Goal: Task Accomplishment & Management: Use online tool/utility

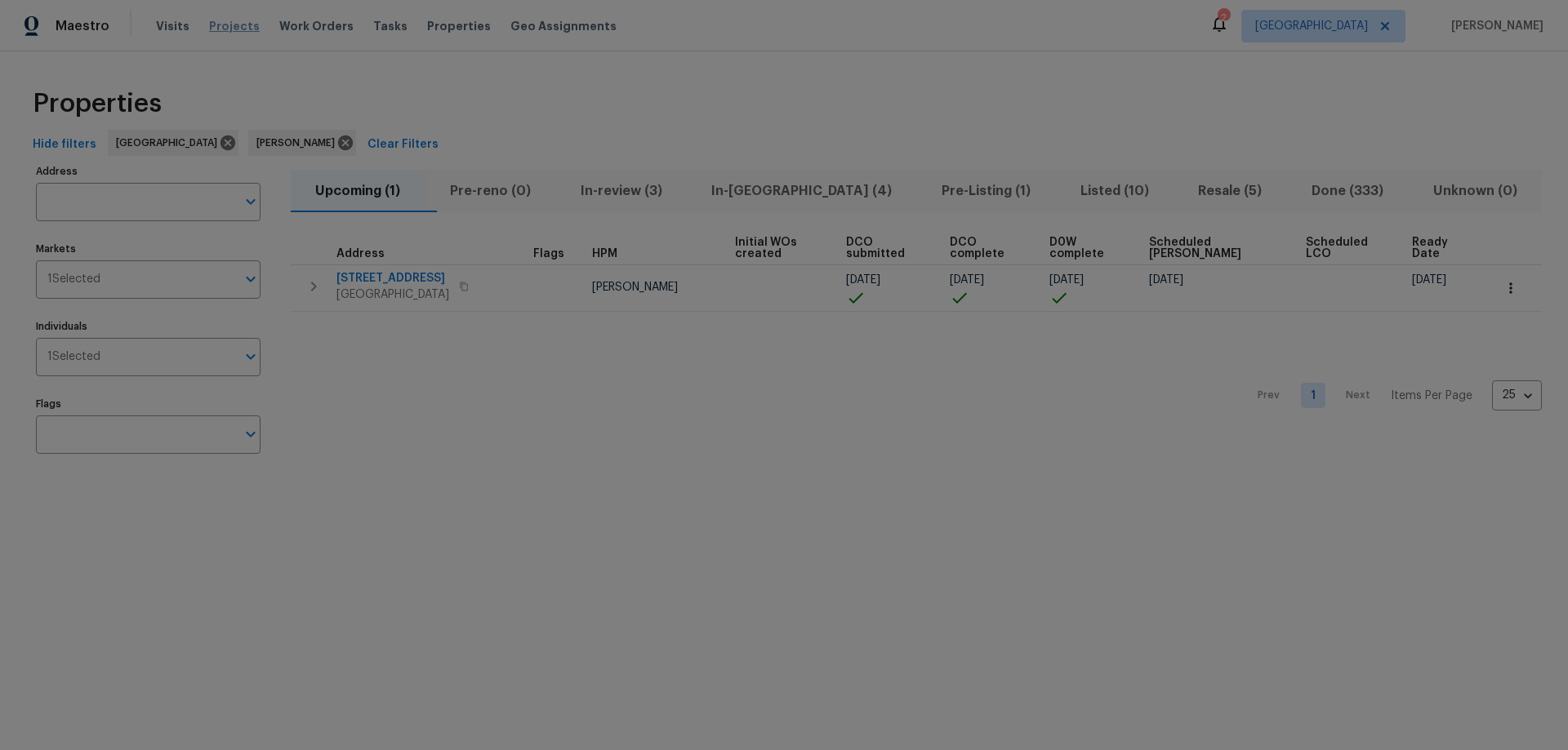
click at [228, 20] on span "Projects" at bounding box center [234, 26] width 50 height 16
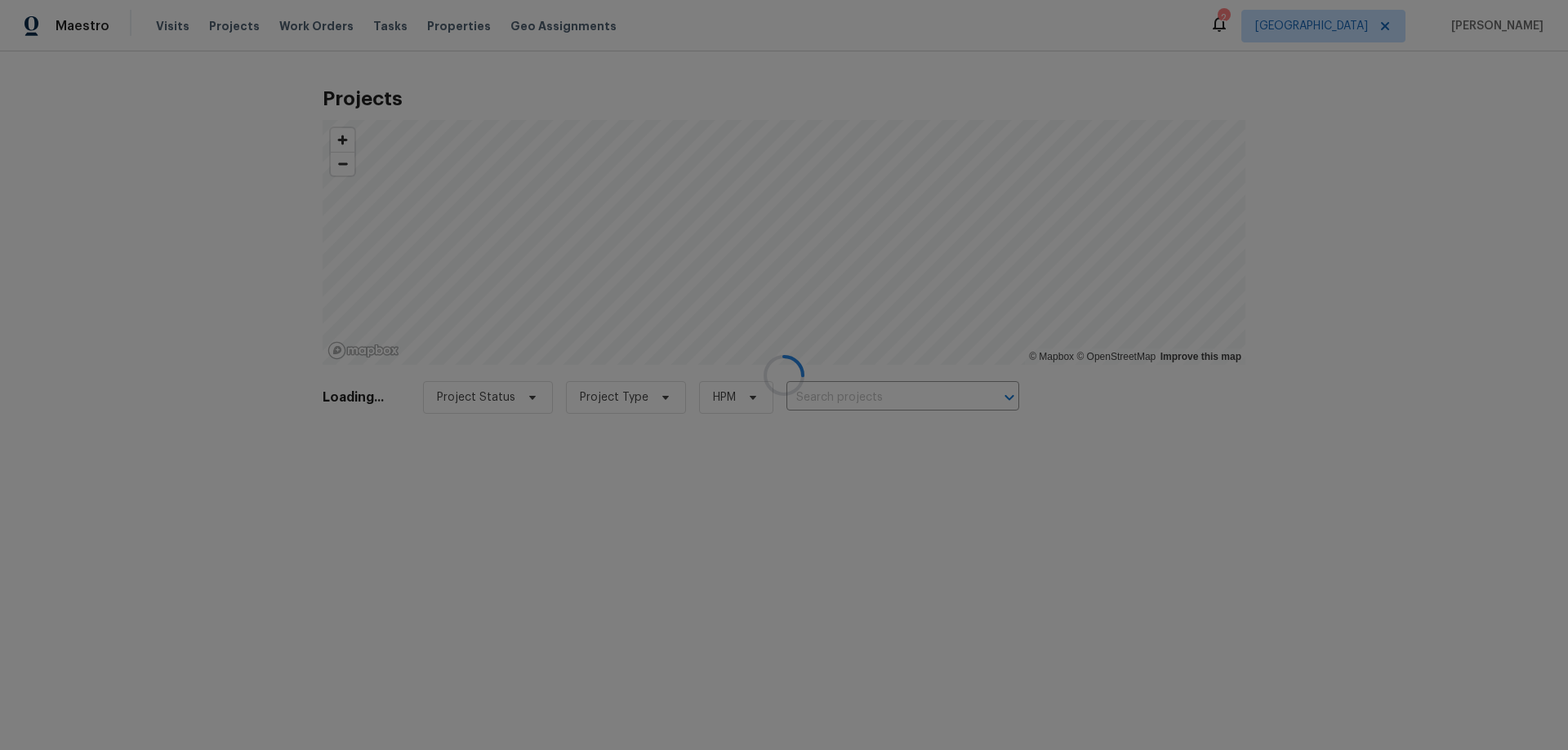
click at [843, 393] on div at bounding box center [784, 375] width 1568 height 750
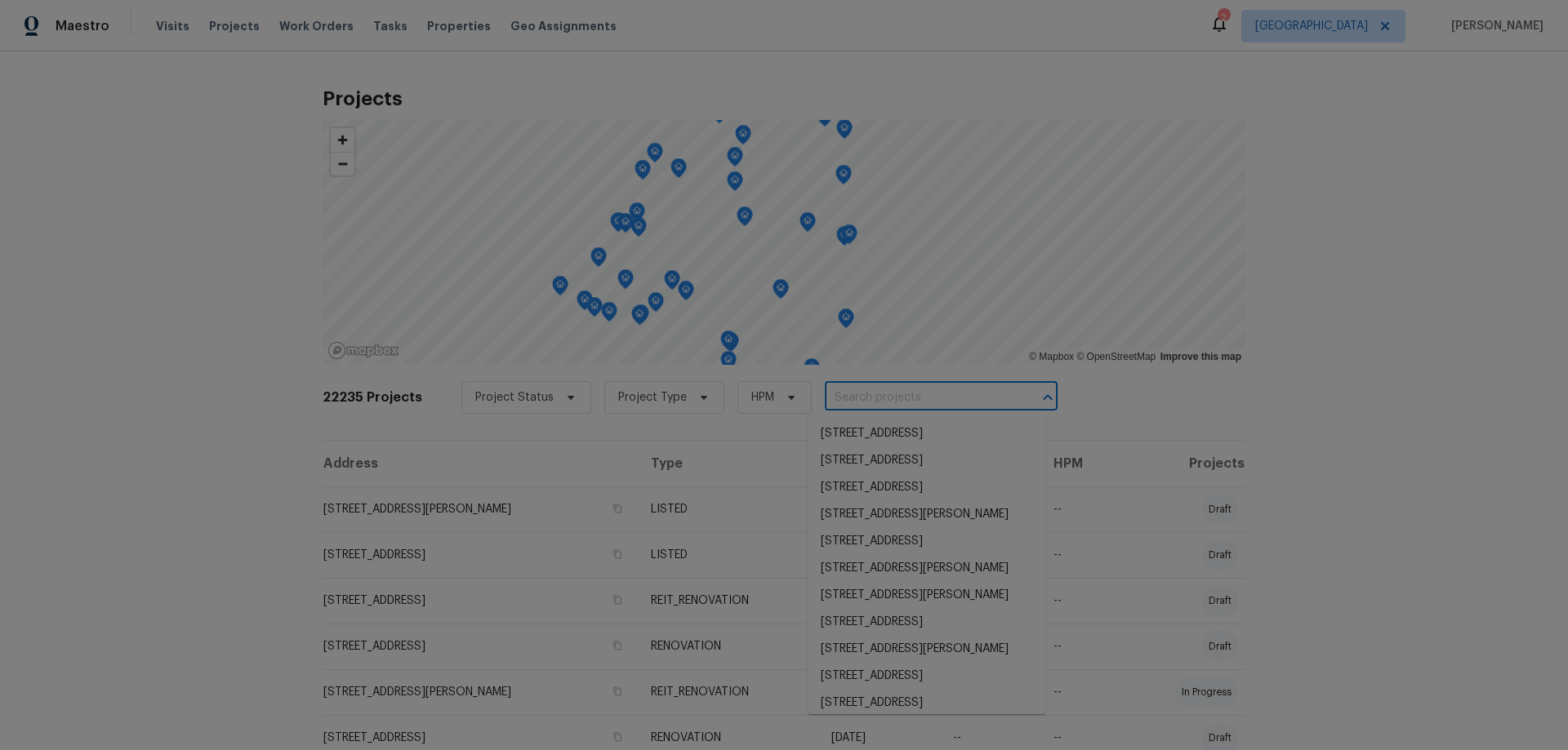
click at [867, 404] on input "text" at bounding box center [918, 397] width 187 height 25
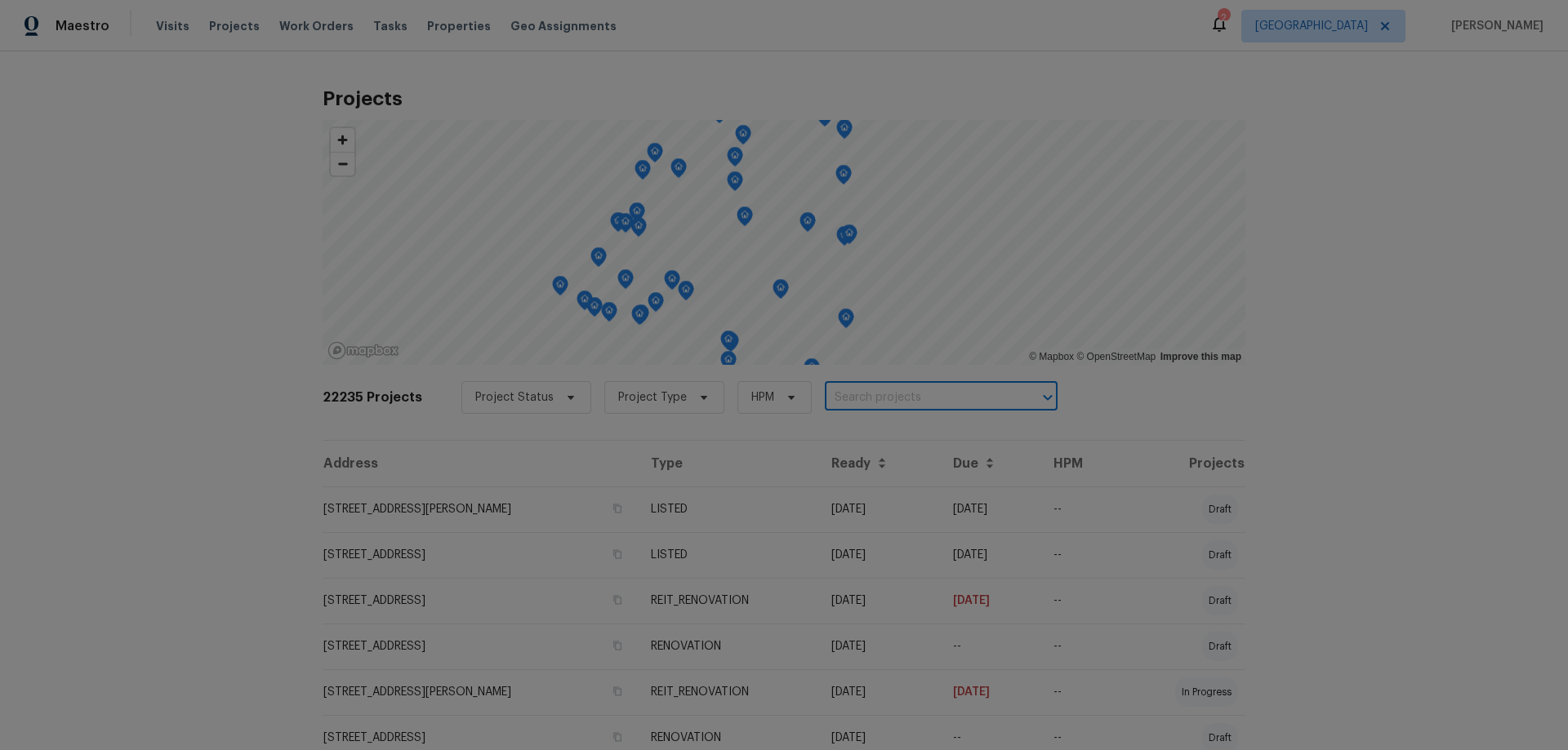
paste input "12034 Diane Ln, Houston, TX 77067"
type input "12034 Diane Ln, Houston, TX 77067"
click at [925, 433] on li "12034 Diane Ln, Houston, TX 77067" at bounding box center [926, 434] width 238 height 27
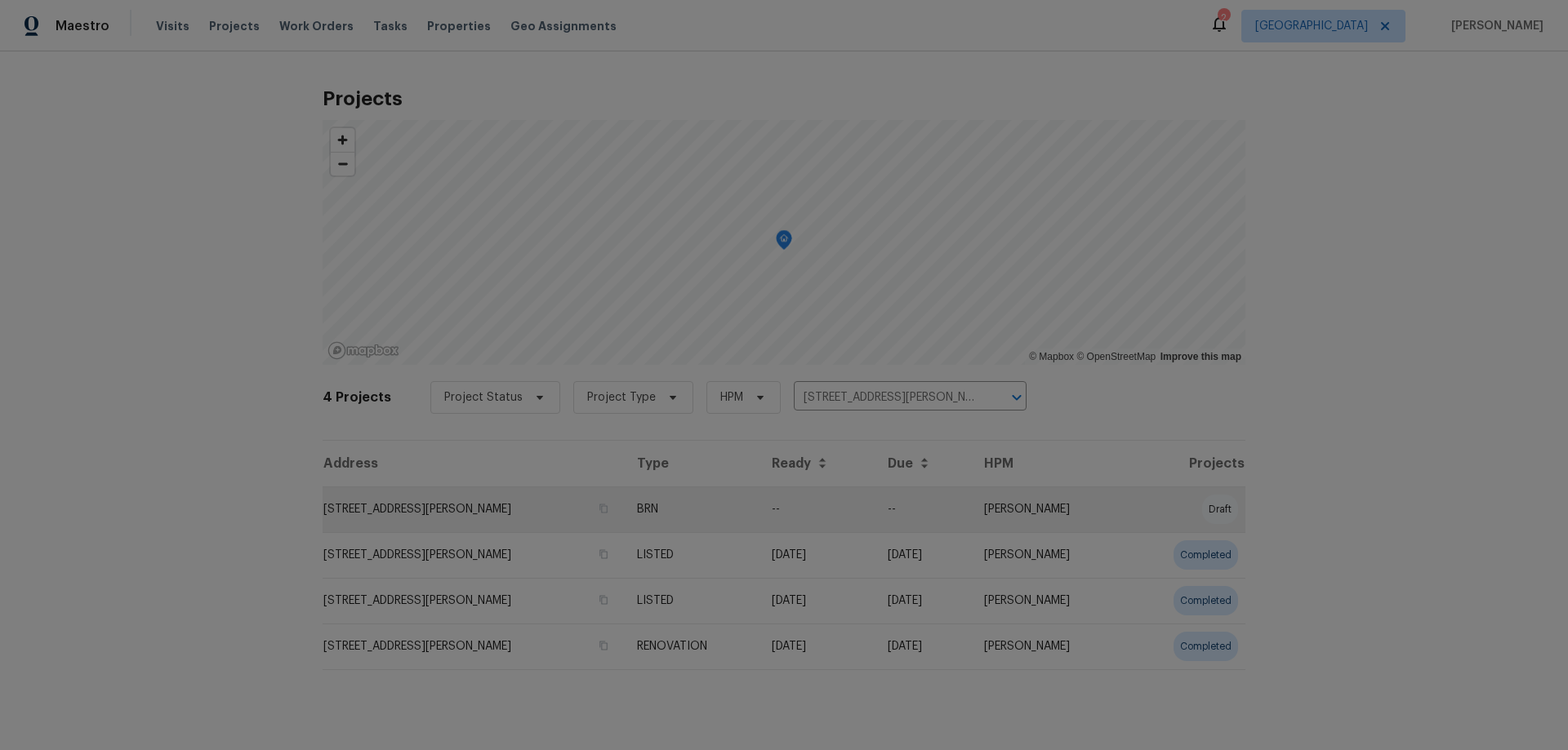
click at [394, 509] on td "12034 Diane Ln, Houston, TX 77067" at bounding box center [473, 509] width 302 height 46
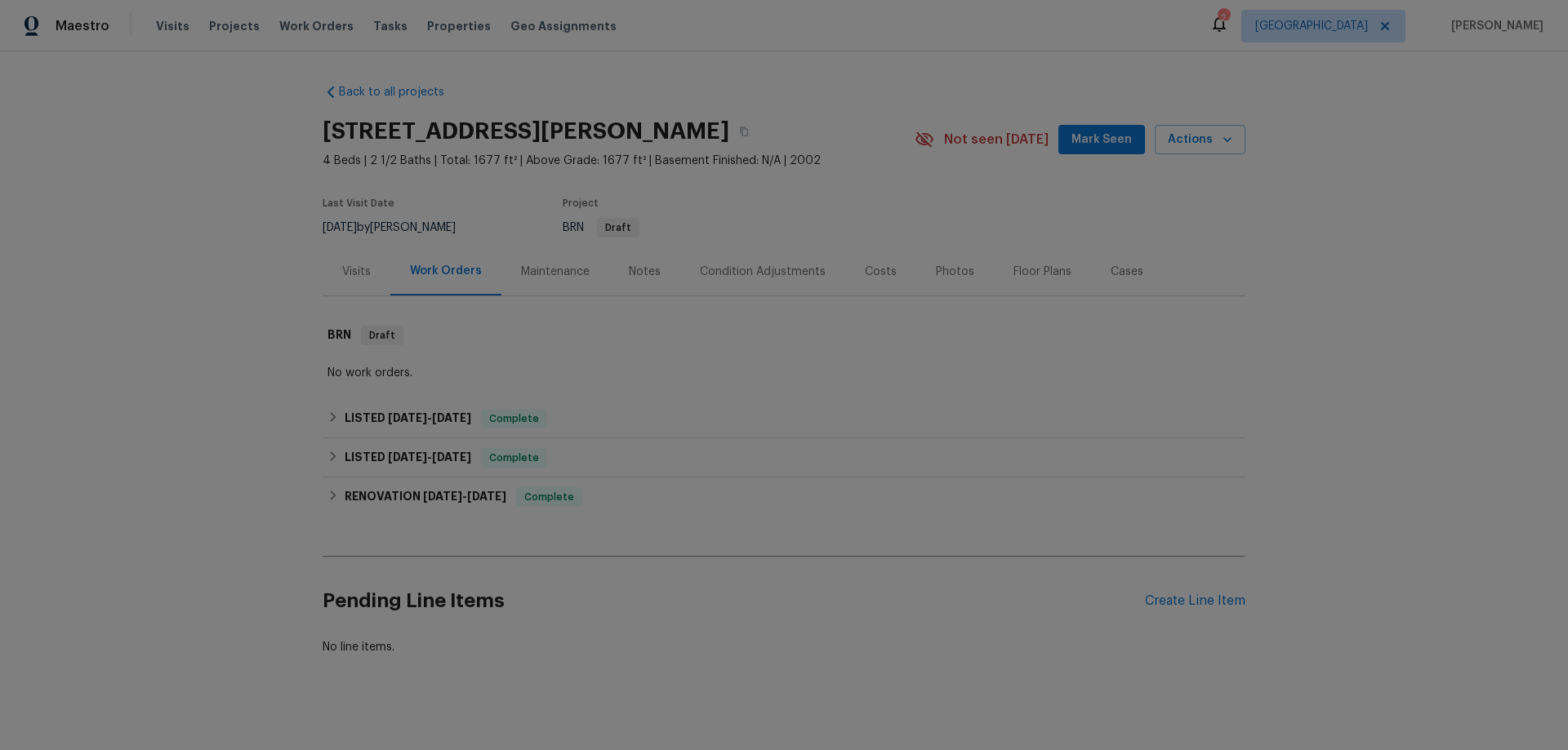
click at [350, 274] on div "Visits" at bounding box center [356, 272] width 29 height 16
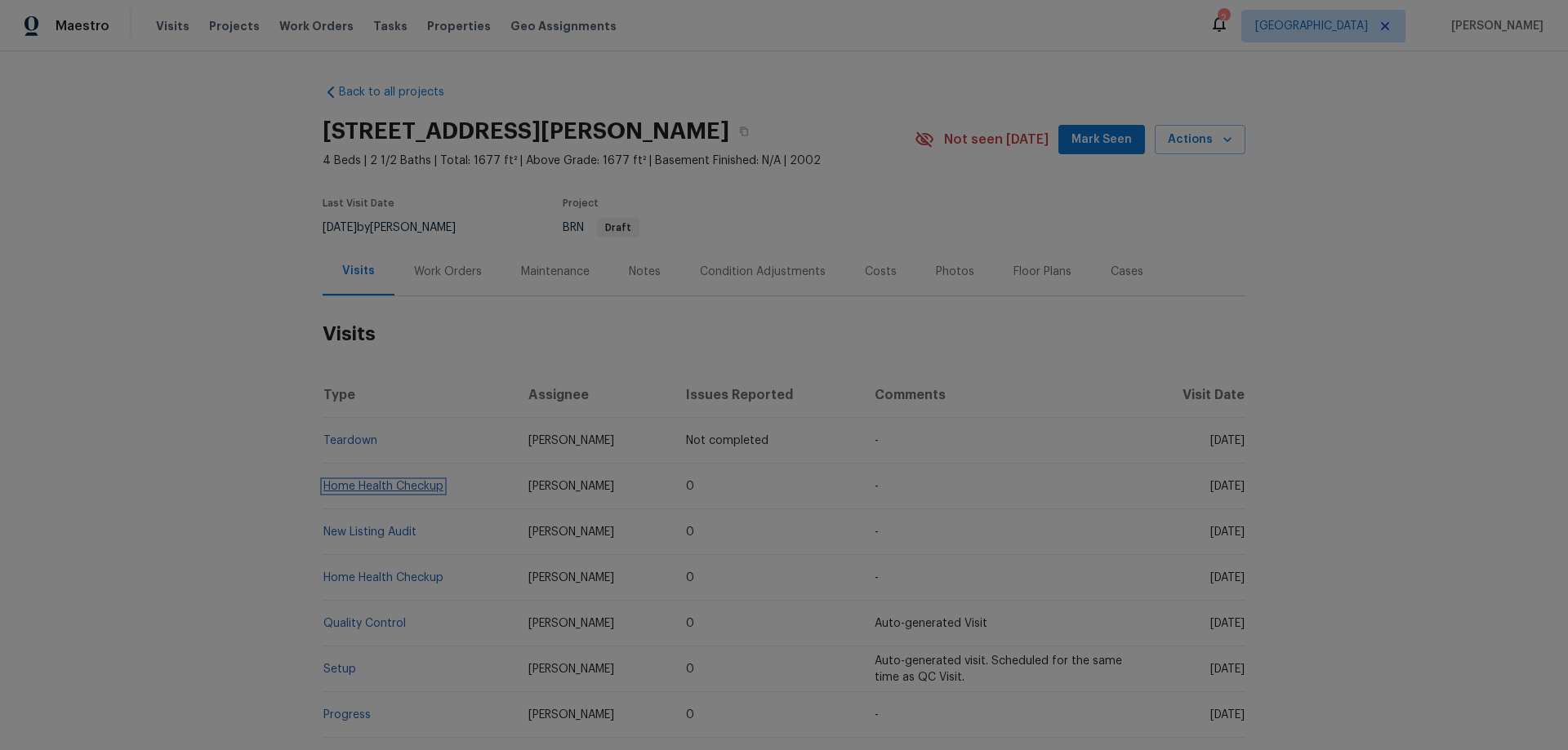
click at [343, 482] on link "Home Health Checkup" at bounding box center [383, 486] width 120 height 12
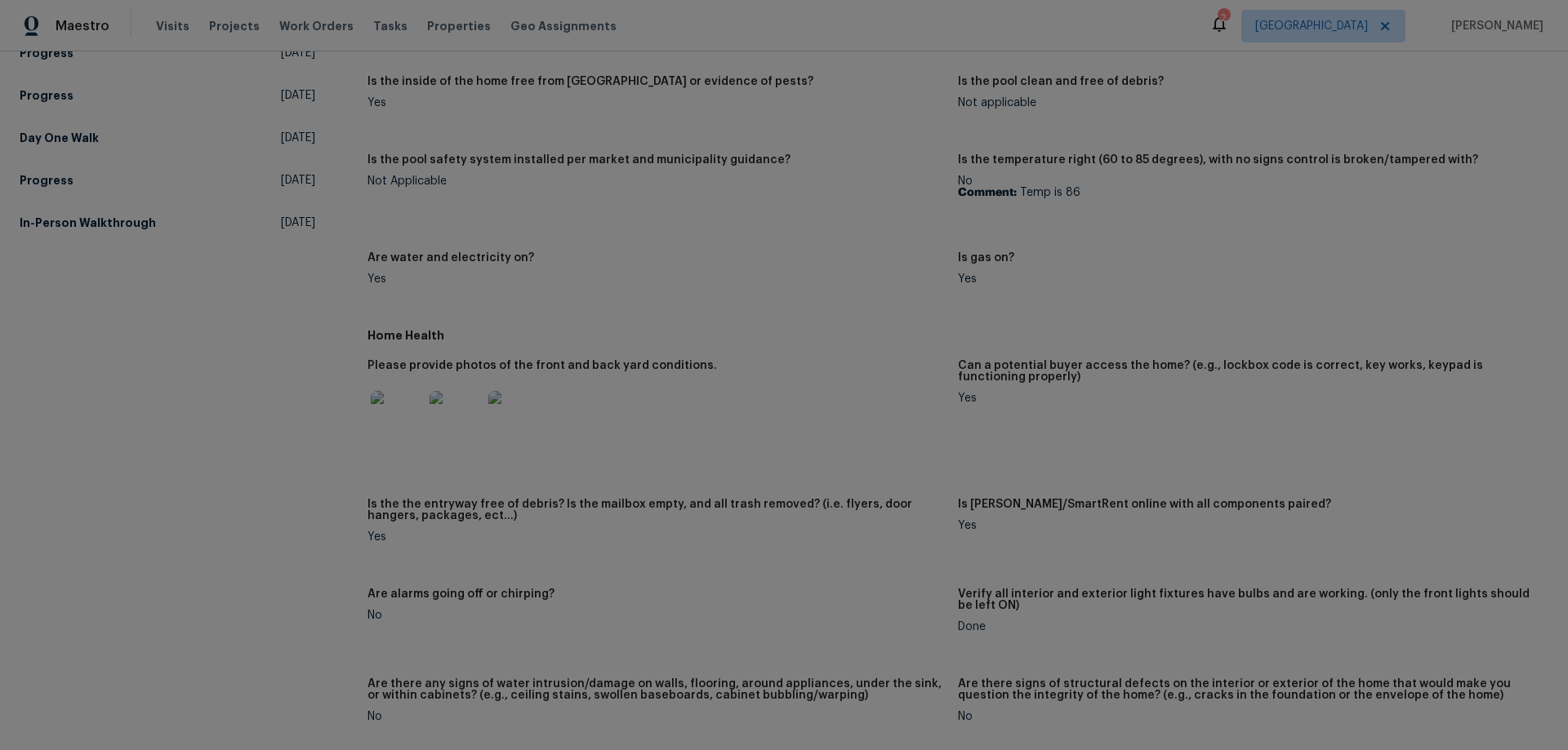
scroll to position [571, 0]
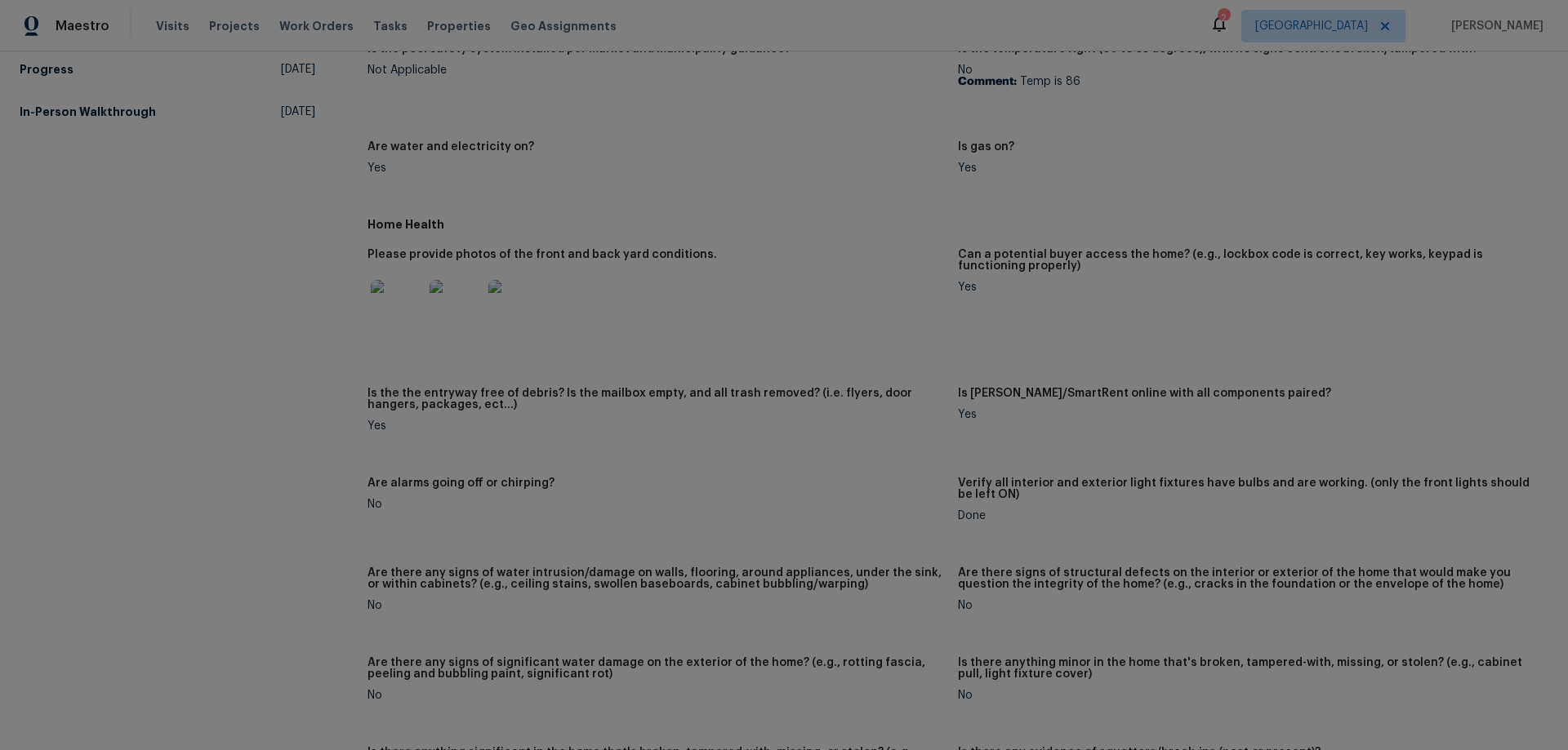
click at [401, 312] on img at bounding box center [397, 306] width 52 height 52
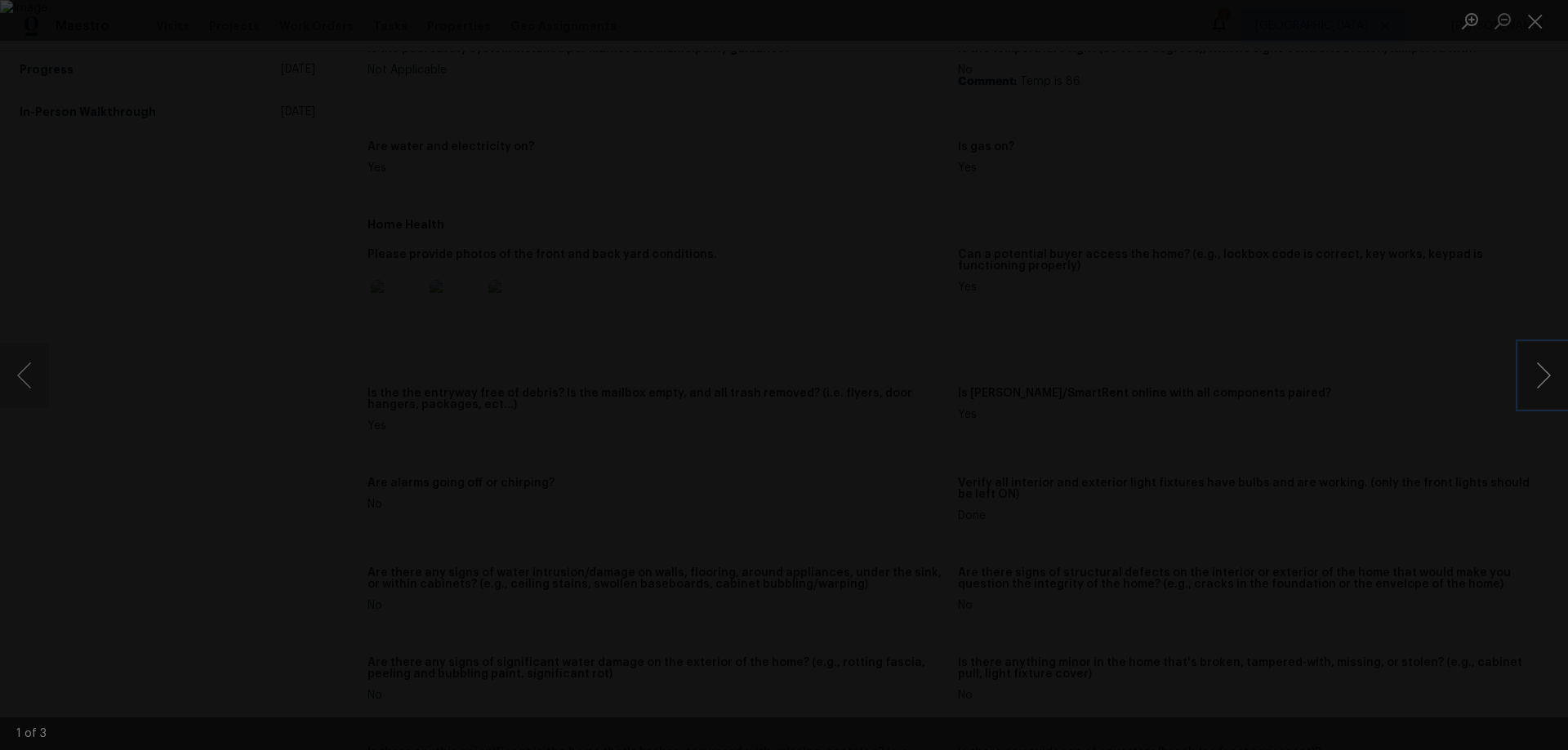
click at [1546, 377] on button "Next image" at bounding box center [1543, 375] width 49 height 65
click at [1415, 402] on div "Lightbox" at bounding box center [784, 375] width 1568 height 750
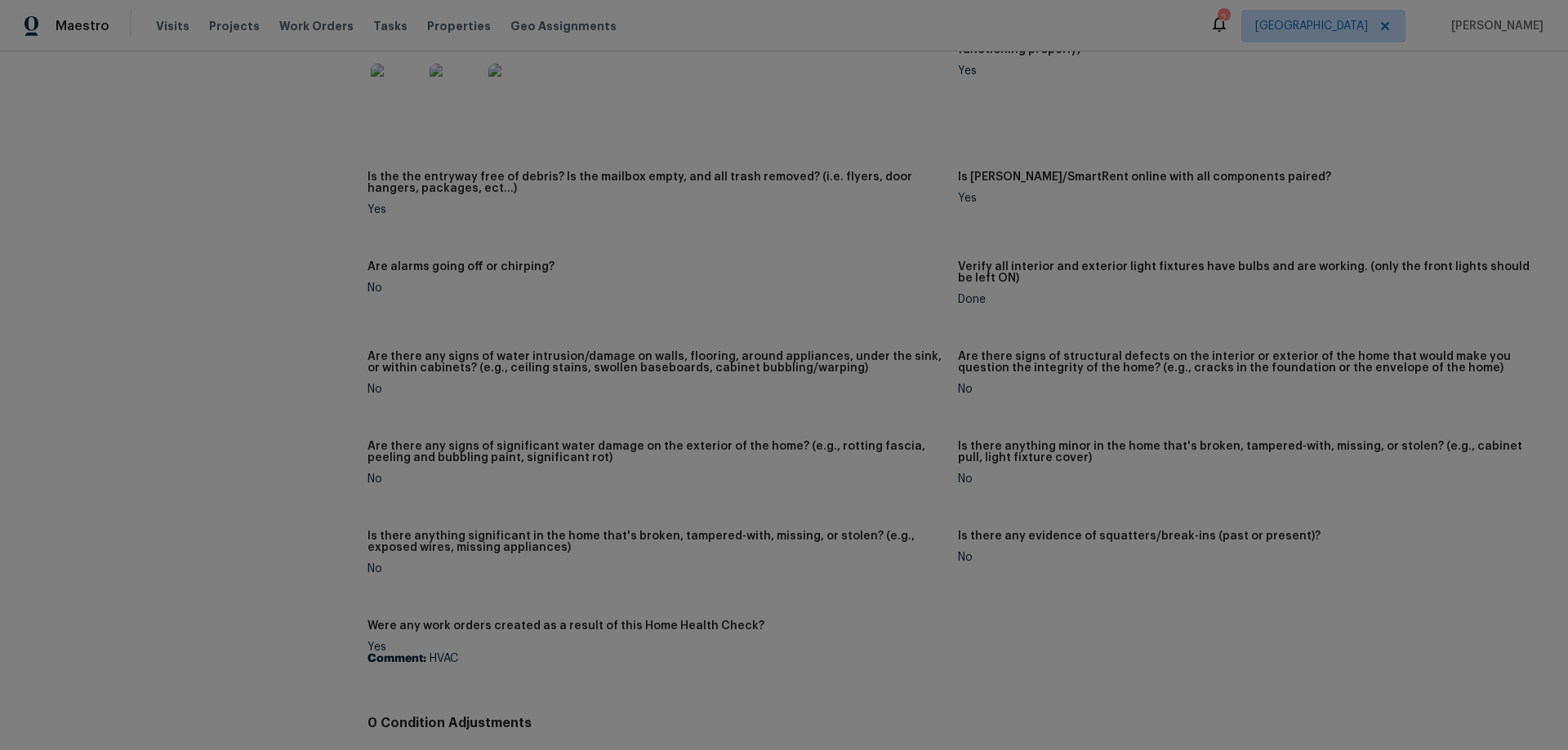
scroll to position [437, 0]
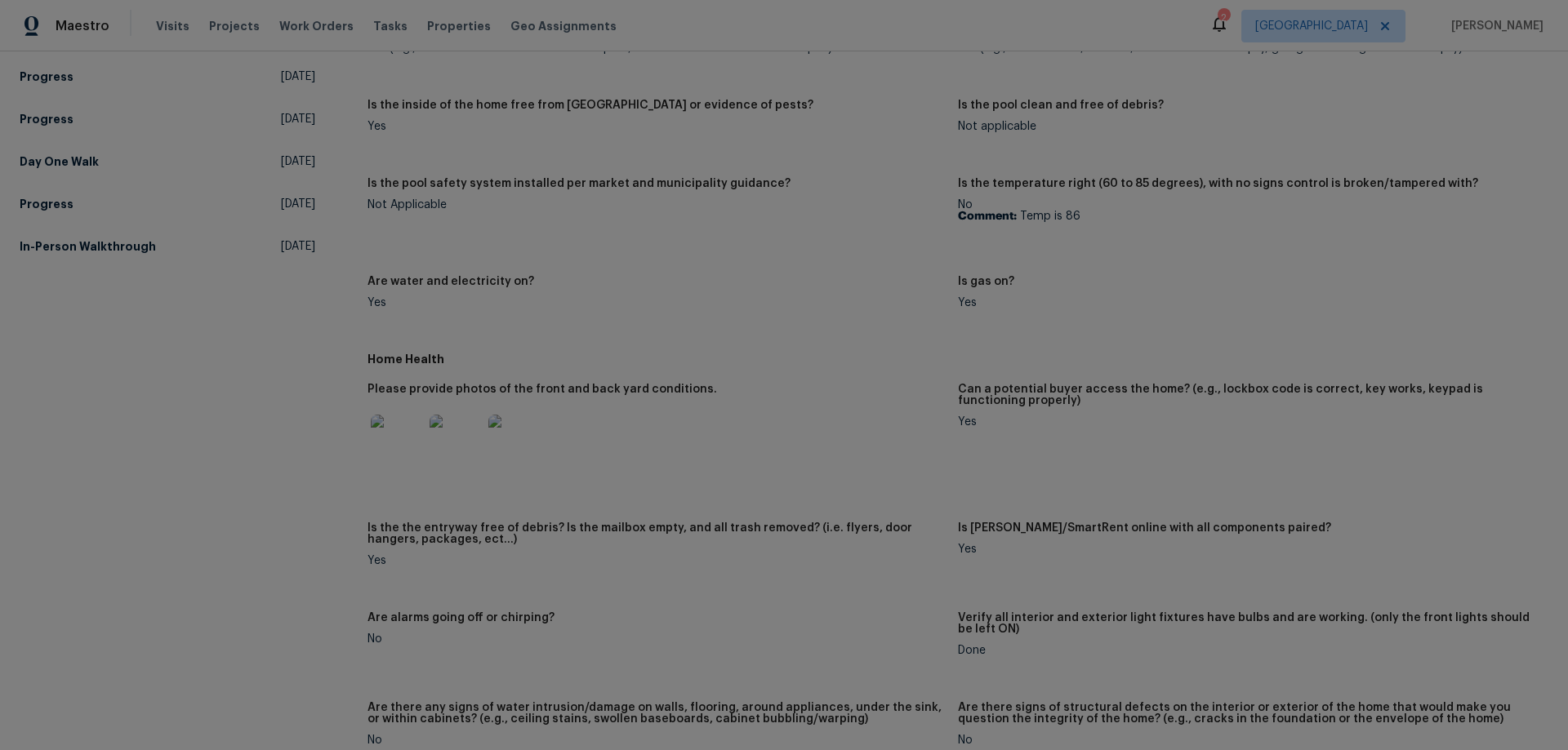
click at [502, 449] on img at bounding box center [514, 440] width 52 height 52
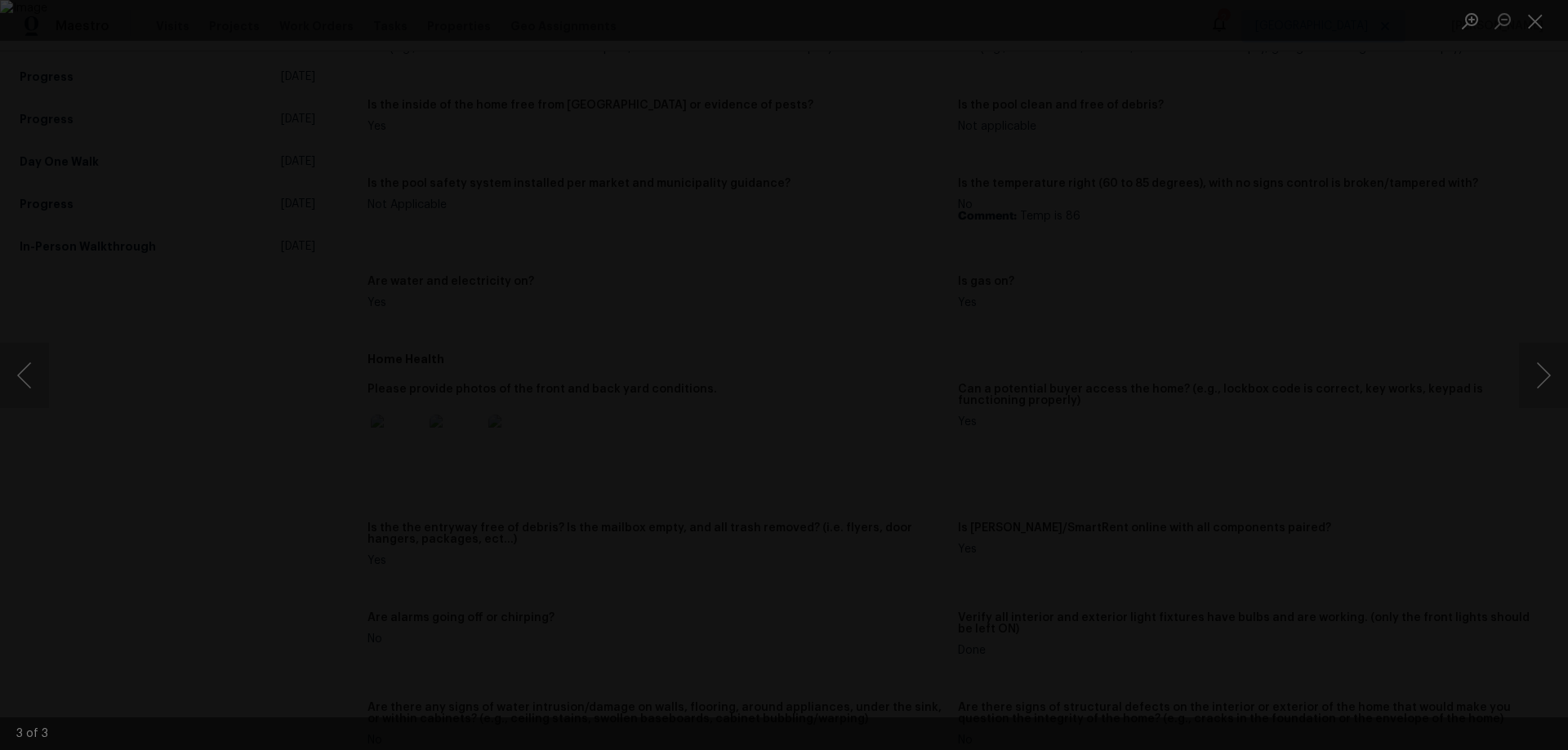
click at [1308, 472] on div "Lightbox" at bounding box center [784, 375] width 1568 height 750
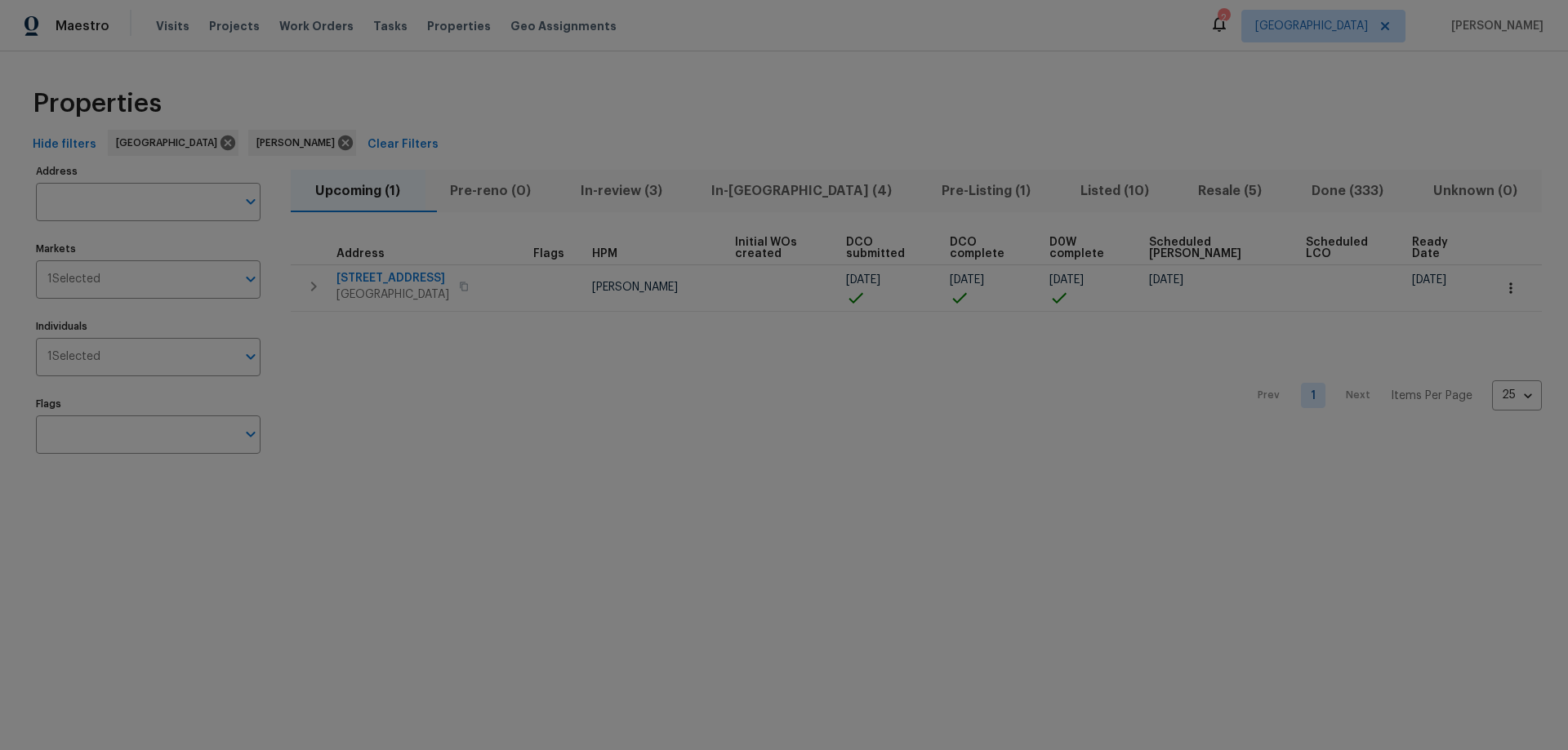
click at [676, 187] on span "In-review (3)" at bounding box center [621, 190] width 112 height 22
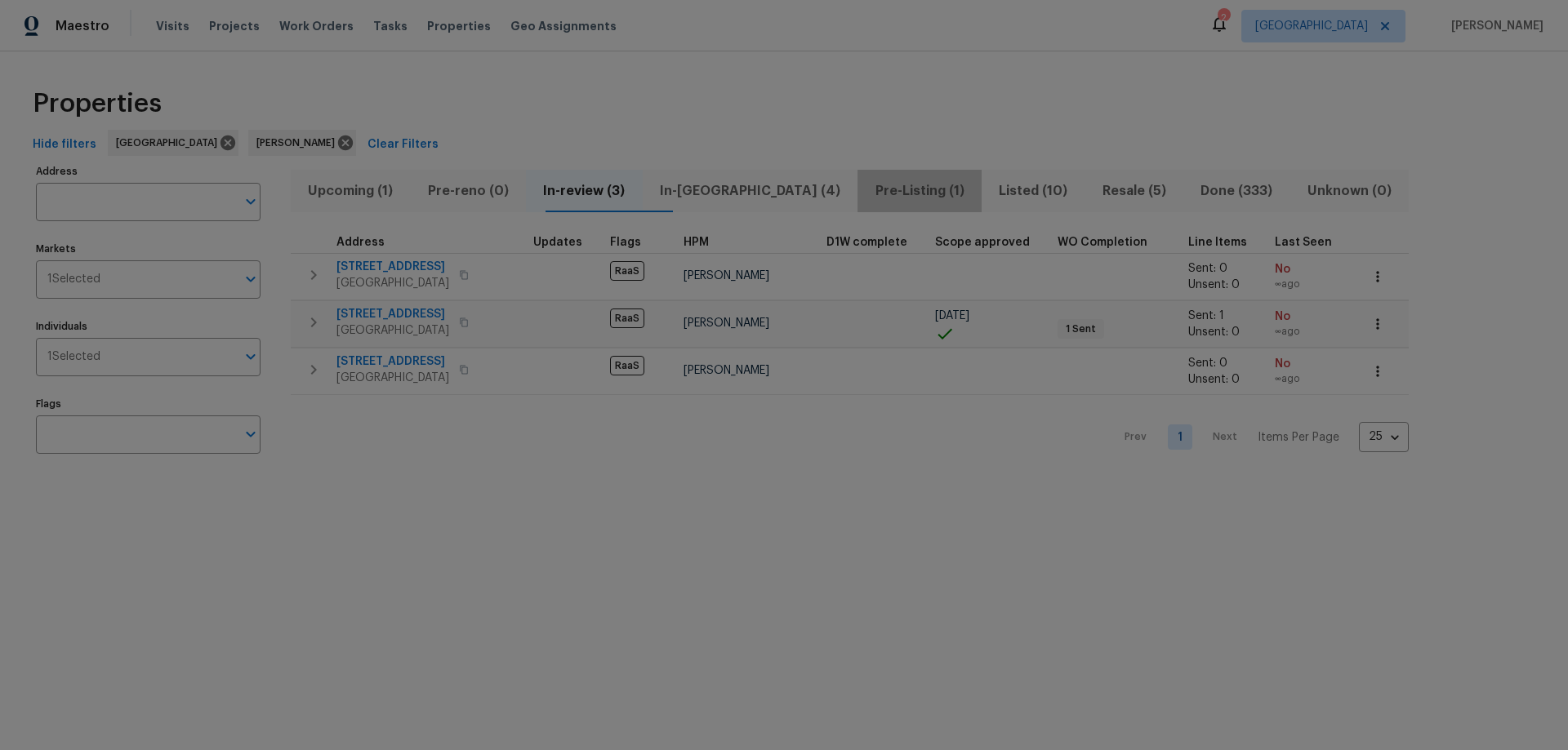
click at [867, 188] on span "Pre-Listing (1)" at bounding box center [919, 190] width 104 height 22
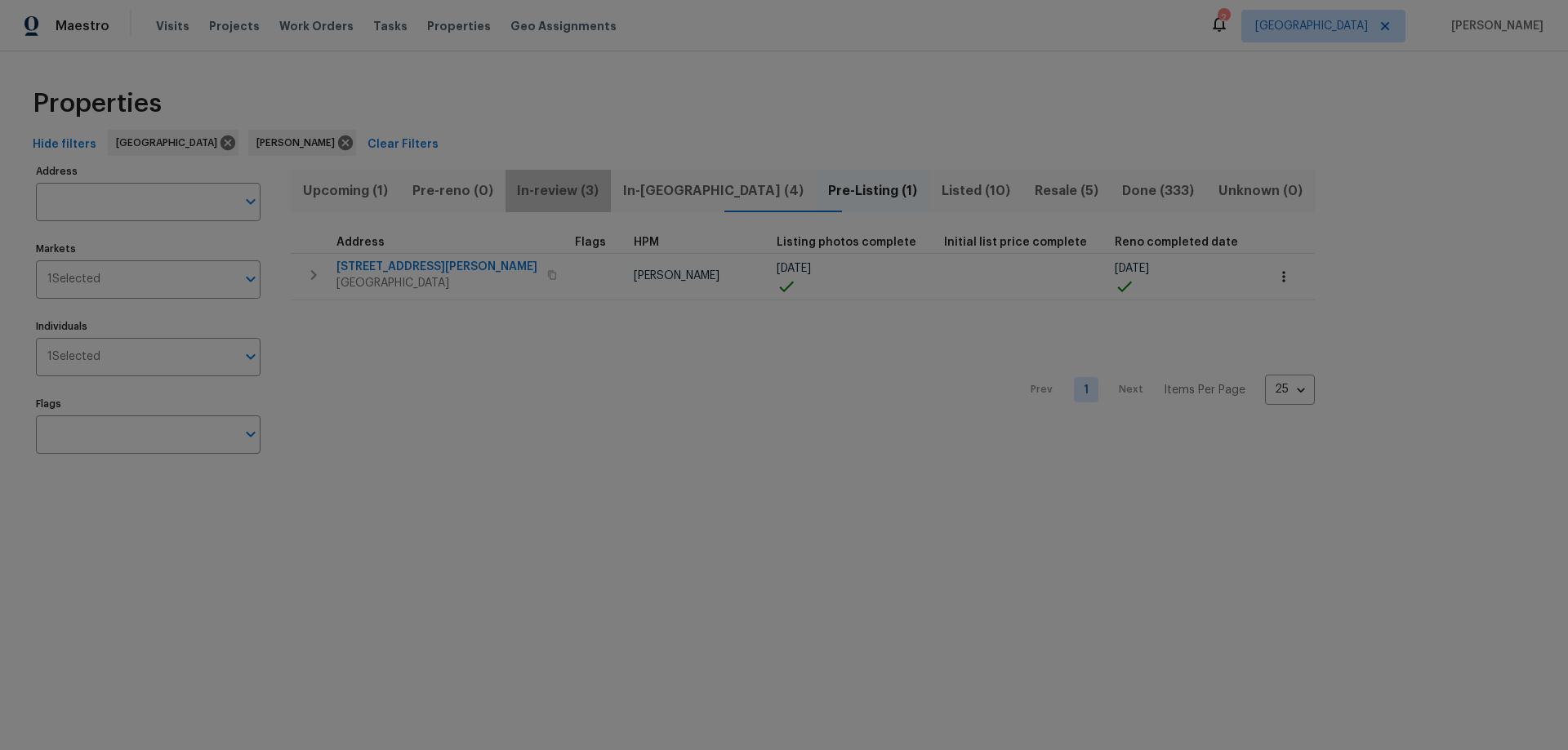
click at [572, 189] on span "In-review (3)" at bounding box center [558, 190] width 86 height 22
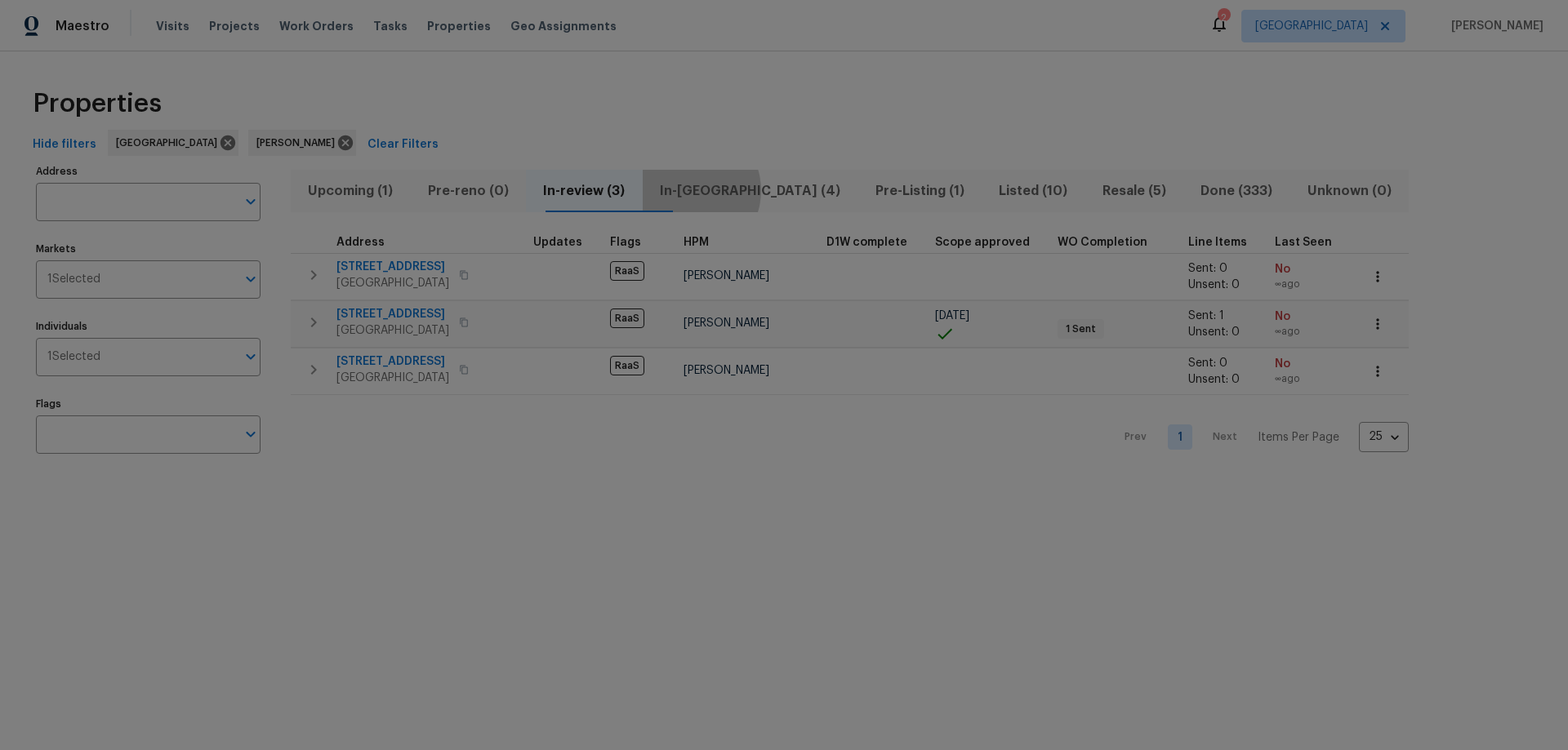
click at [720, 190] on span "In-reno (4)" at bounding box center [750, 190] width 196 height 22
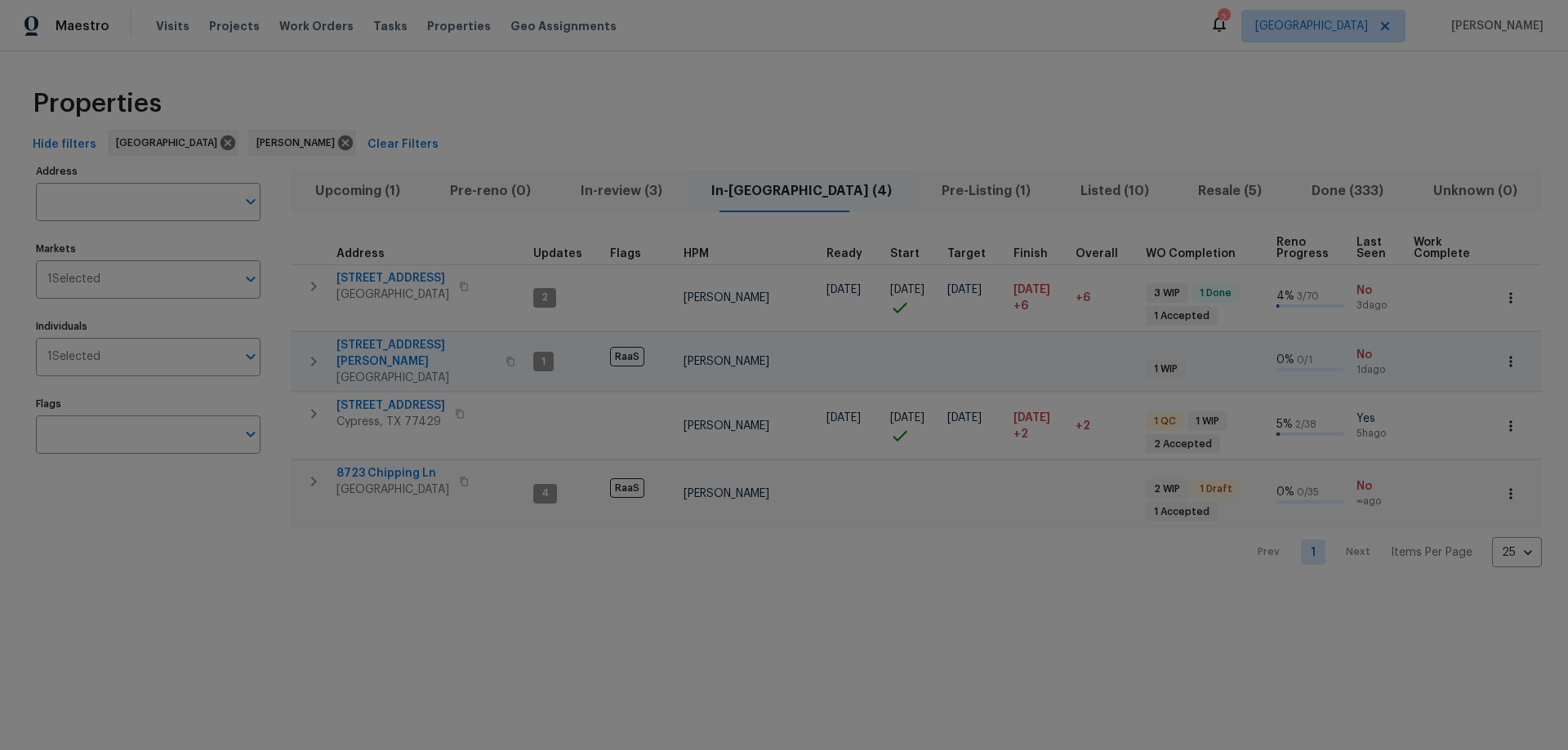
click at [302, 353] on button "button" at bounding box center [313, 362] width 32 height 49
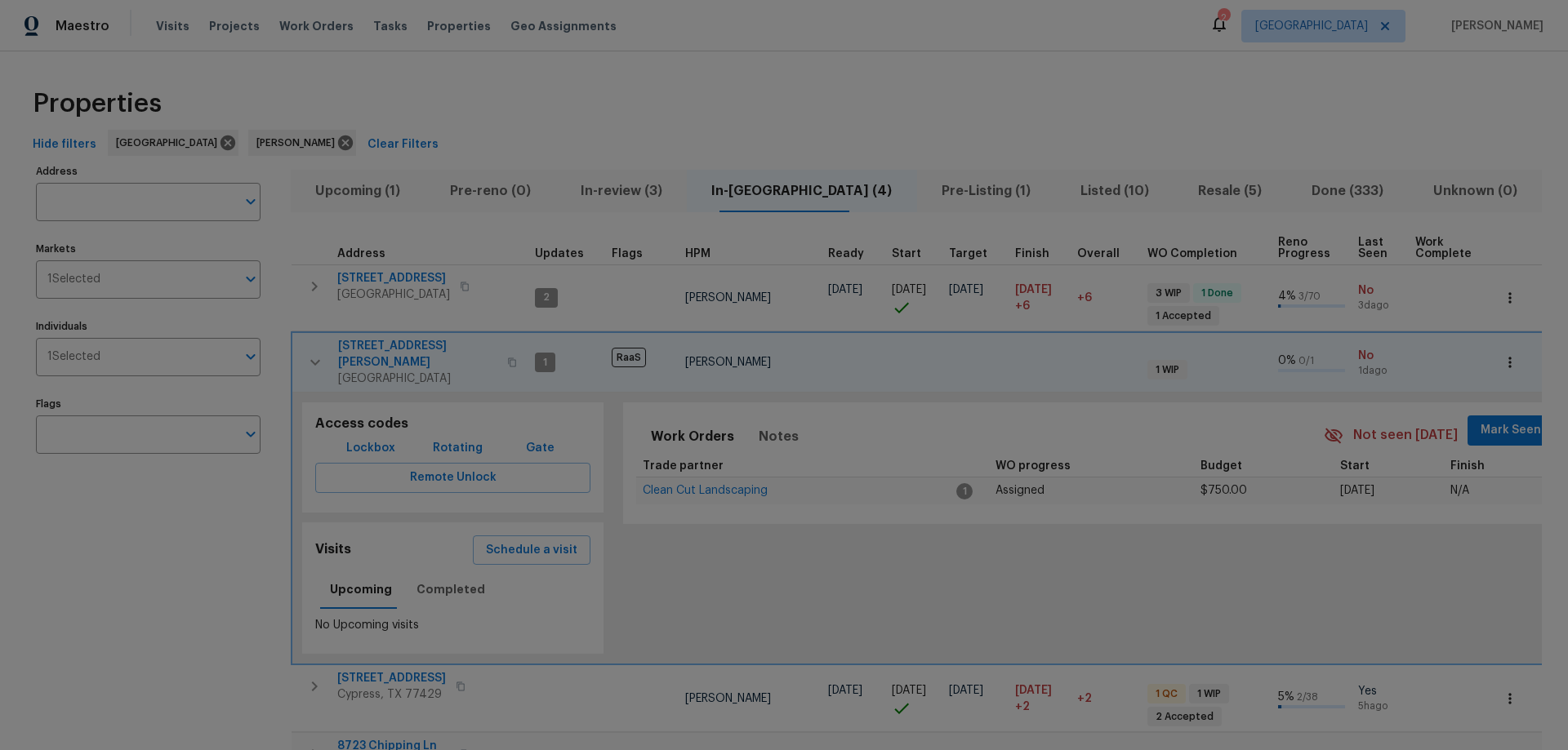
click at [306, 353] on icon "button" at bounding box center [315, 362] width 20 height 20
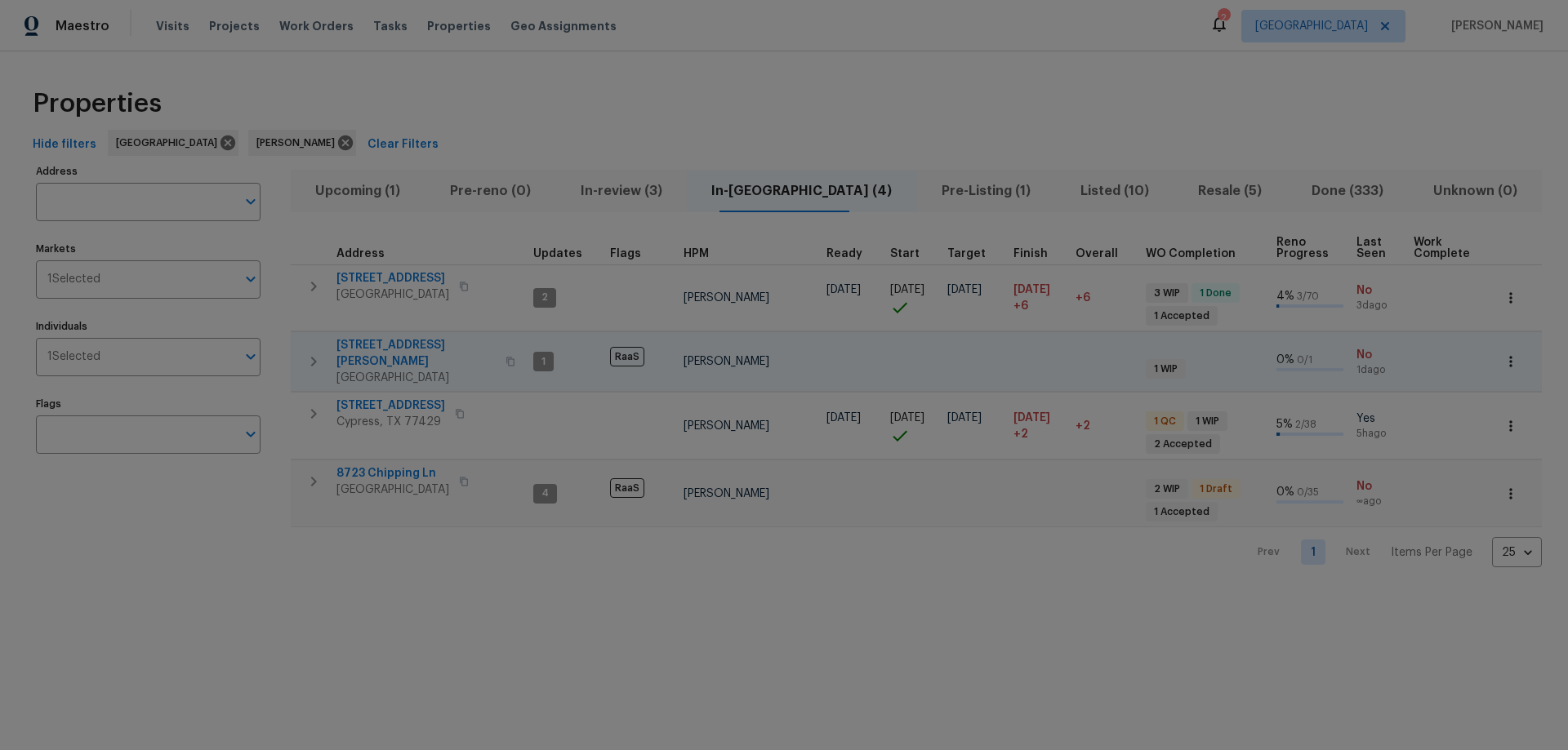
click at [378, 340] on span "[STREET_ADDRESS][PERSON_NAME]" at bounding box center [416, 353] width 159 height 32
click at [1358, 29] on span "[GEOGRAPHIC_DATA]" at bounding box center [1312, 26] width 113 height 16
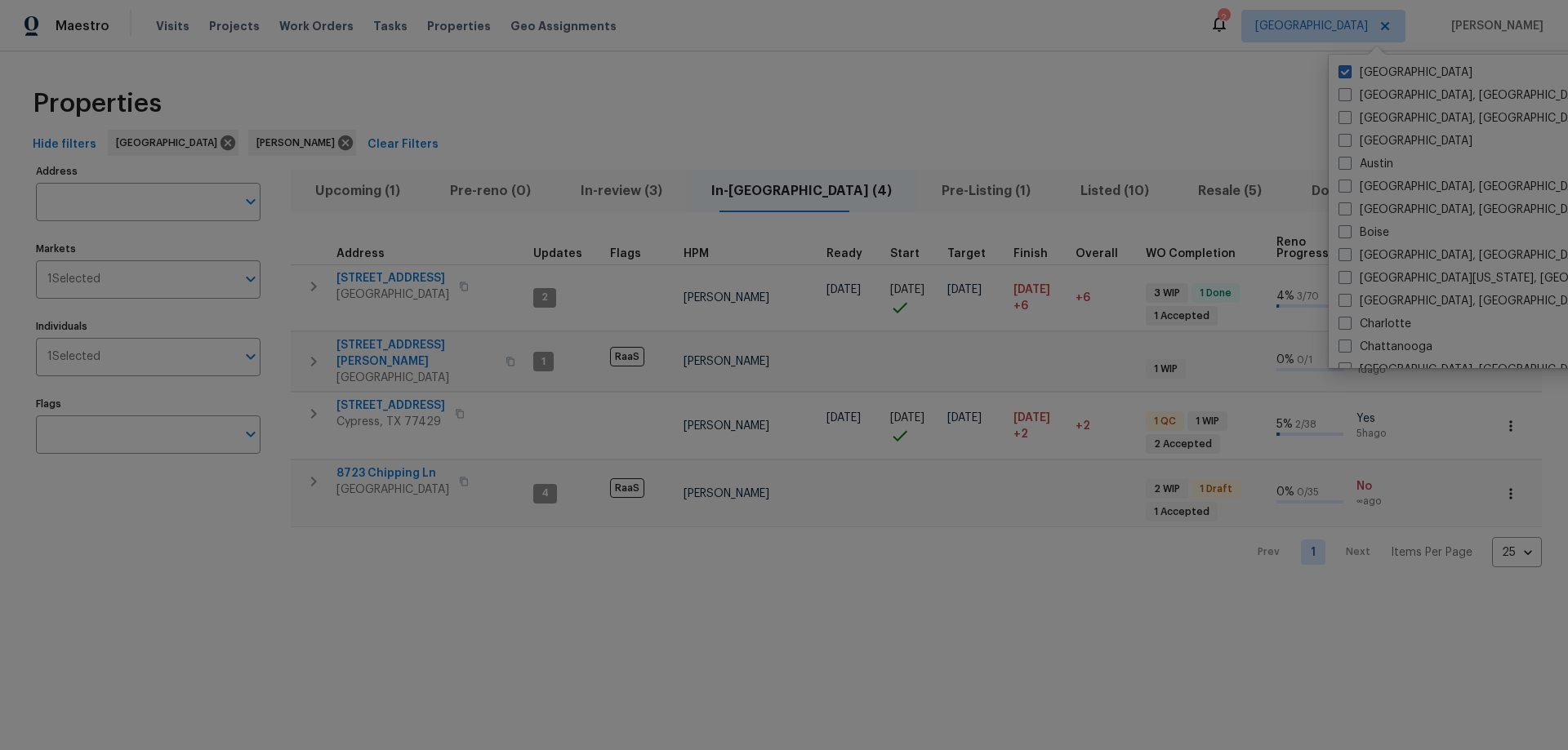
click at [989, 100] on div "Properties" at bounding box center [784, 103] width 1516 height 52
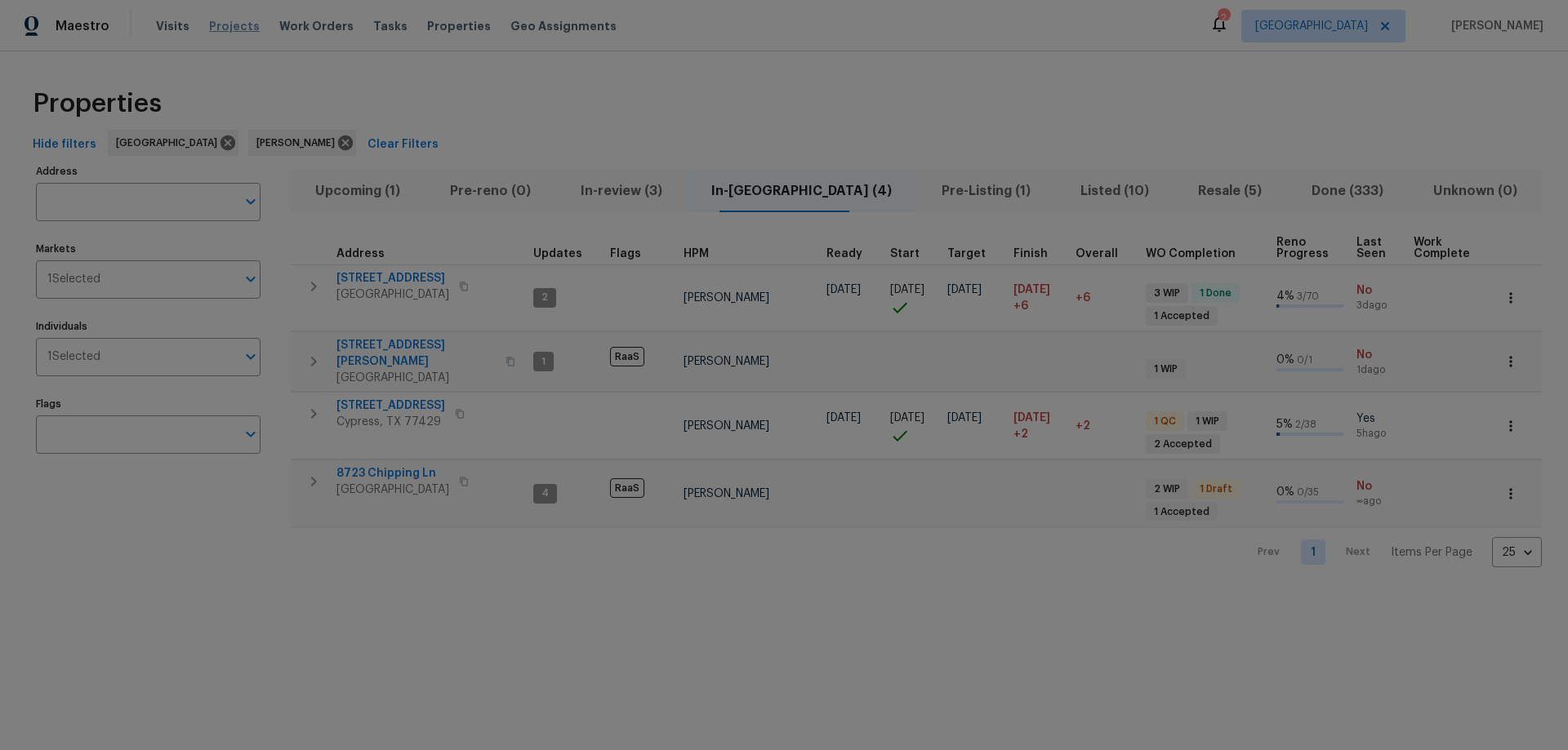
click at [232, 23] on span "Projects" at bounding box center [234, 26] width 50 height 16
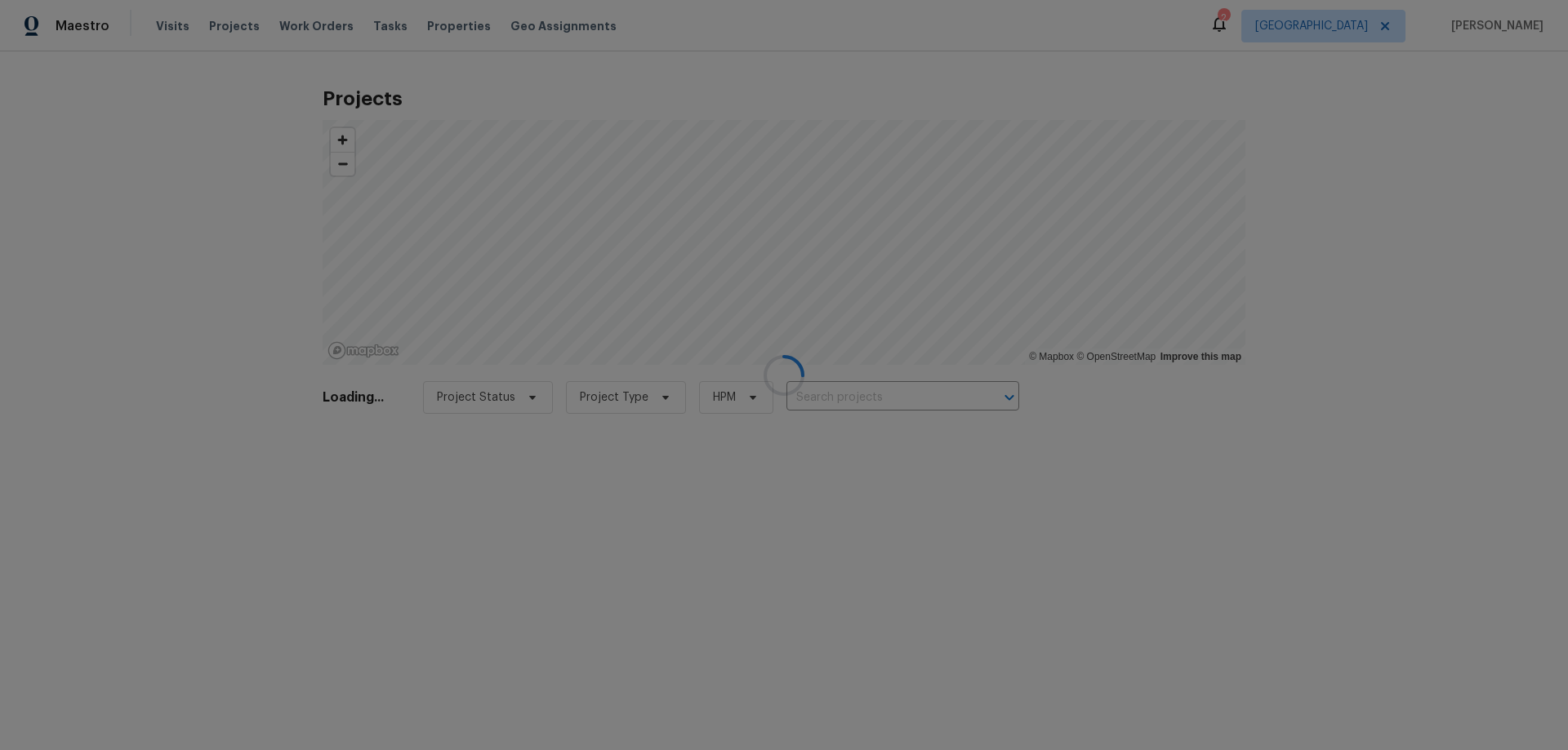
click at [1367, 33] on div at bounding box center [784, 375] width 1568 height 750
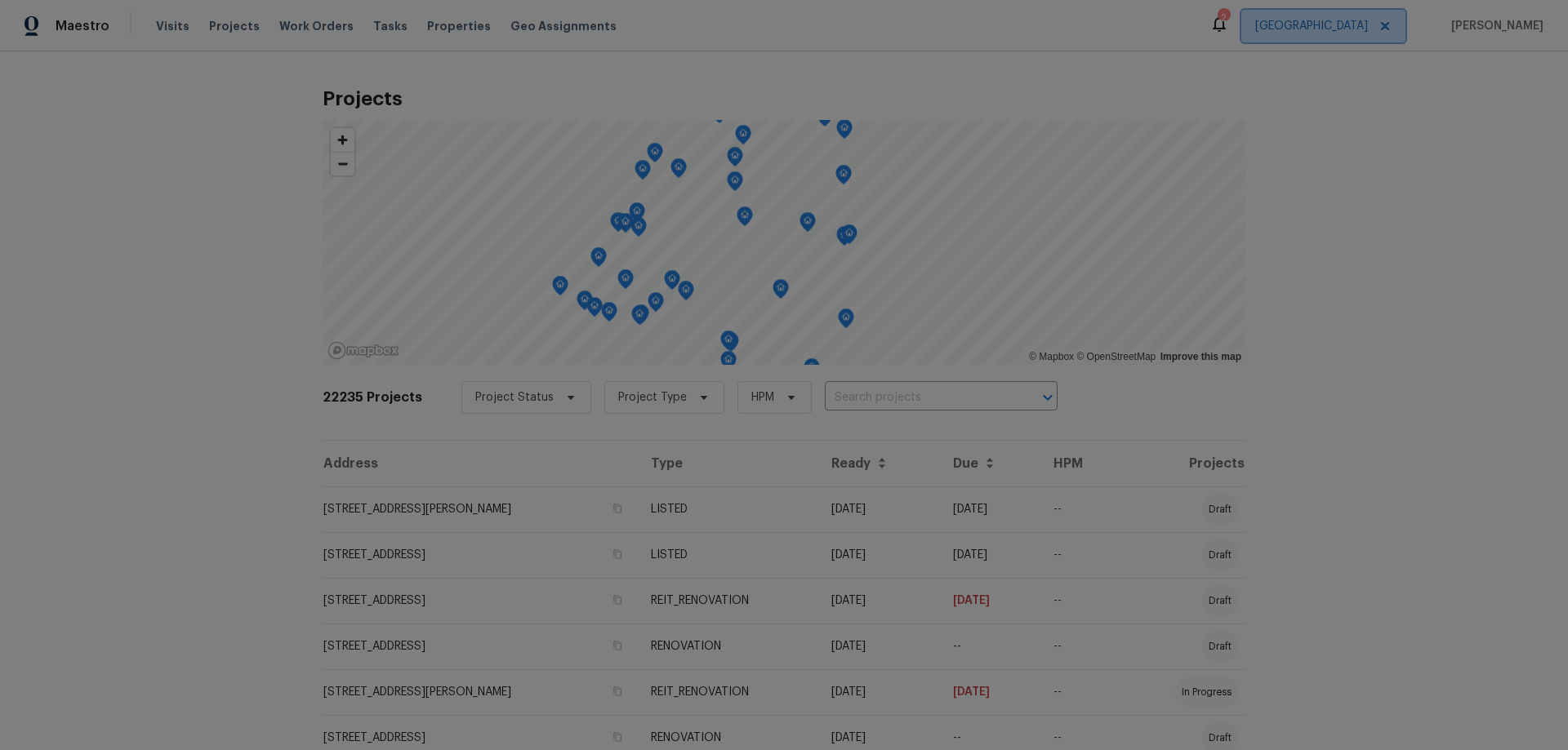
click at [1356, 22] on span "[GEOGRAPHIC_DATA]" at bounding box center [1312, 26] width 113 height 16
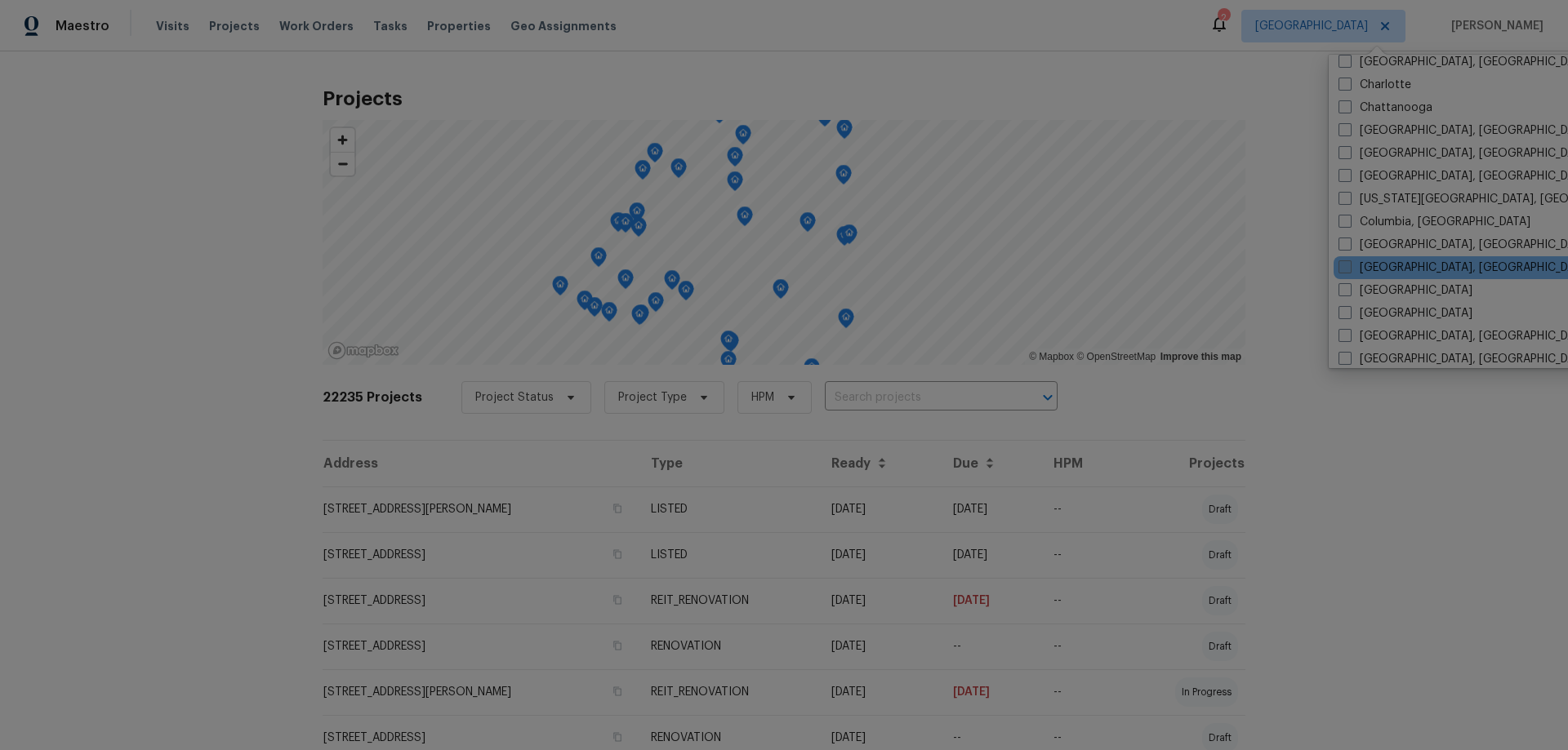
scroll to position [245, 0]
click at [1415, 259] on label "Corpus Christi, TX" at bounding box center [1465, 262] width 253 height 16
click at [1349, 259] on input "Corpus Christi, TX" at bounding box center [1344, 259] width 11 height 11
checkbox input "true"
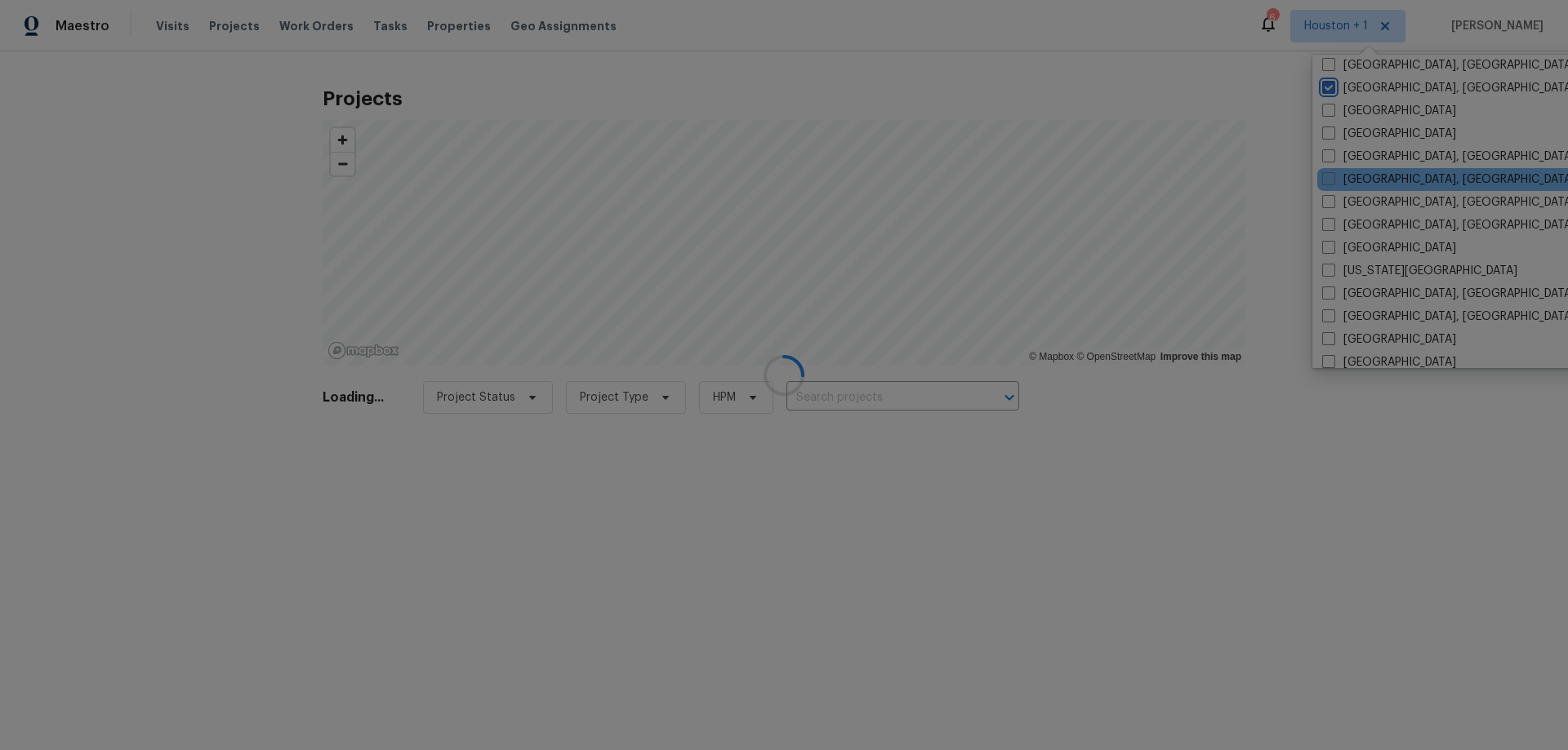
scroll to position [490, 0]
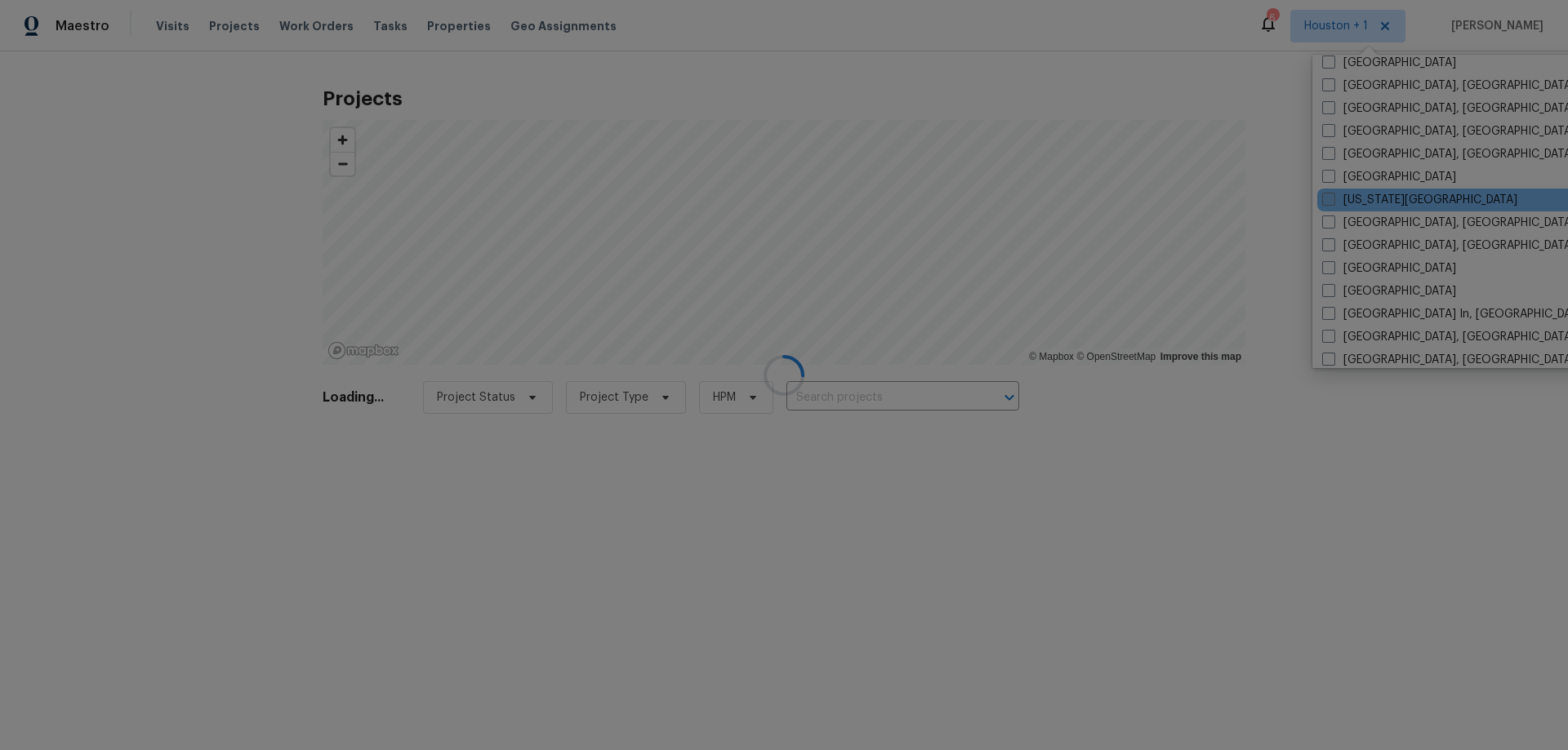
click at [1372, 197] on label "Kansas City" at bounding box center [1419, 200] width 195 height 16
click at [1333, 197] on input "Kansas City" at bounding box center [1327, 197] width 11 height 11
checkbox input "true"
click at [1190, 29] on div at bounding box center [784, 375] width 1568 height 750
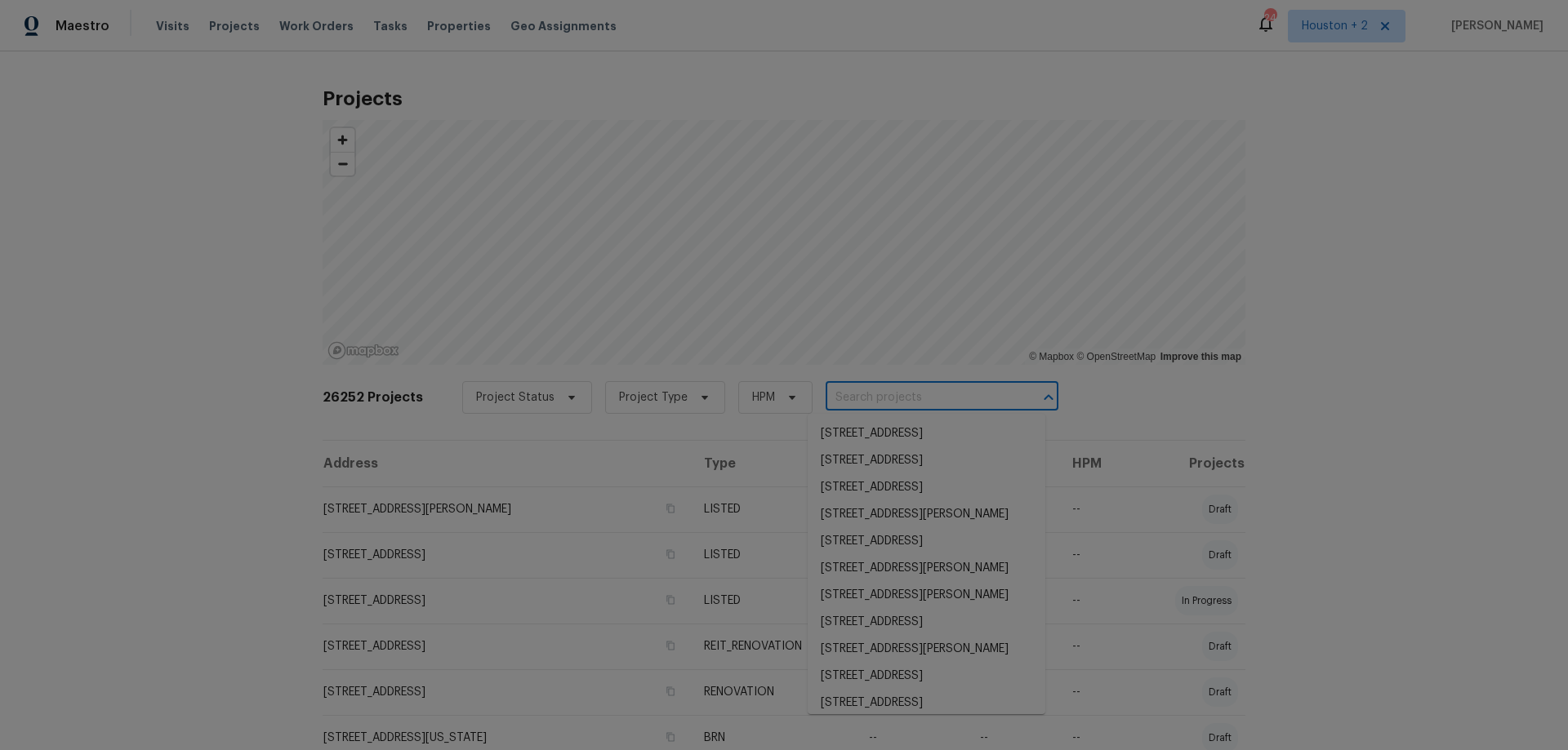
paste input "3550 N Kenwood Ave Kansas City, MO 64116"
type input "3550 N Kenwood Ave Kansas City, MO 64116"
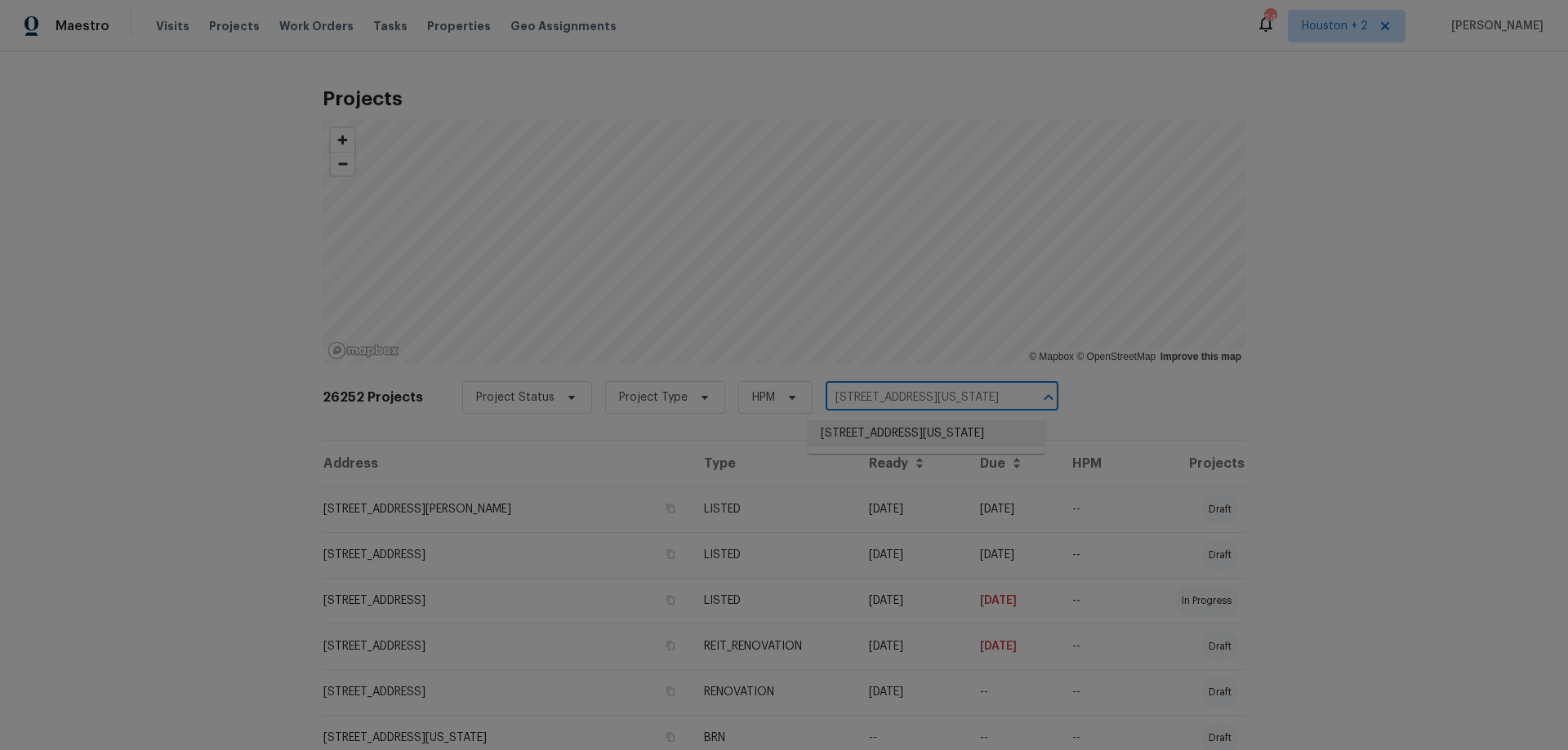
click at [901, 446] on li "3550 N Kenwood Ave, Kansas City, MO 64116" at bounding box center [926, 434] width 238 height 27
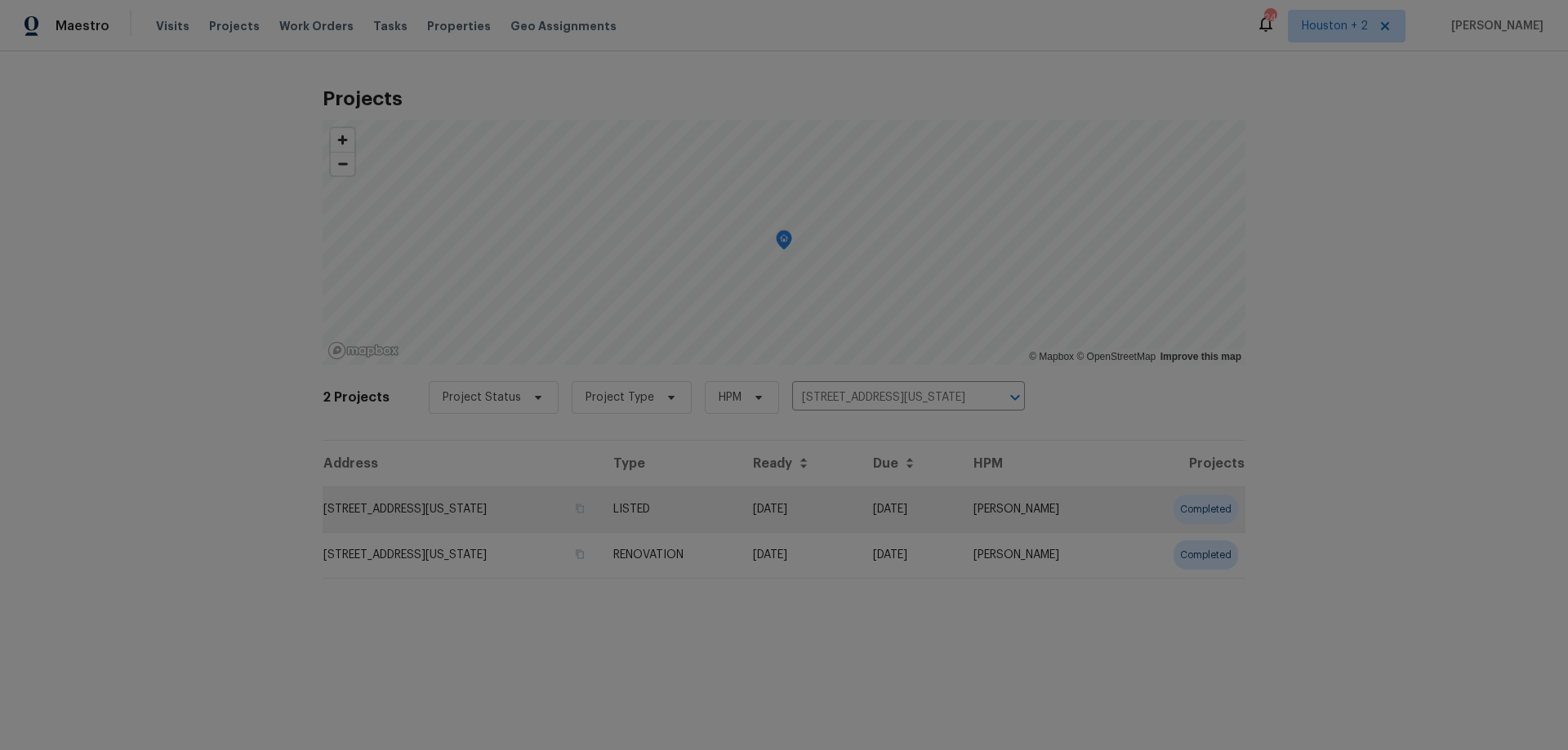
click at [478, 504] on td "3550 N Kenwood Ave, Kansas City, MO 64116" at bounding box center [460, 509] width 277 height 46
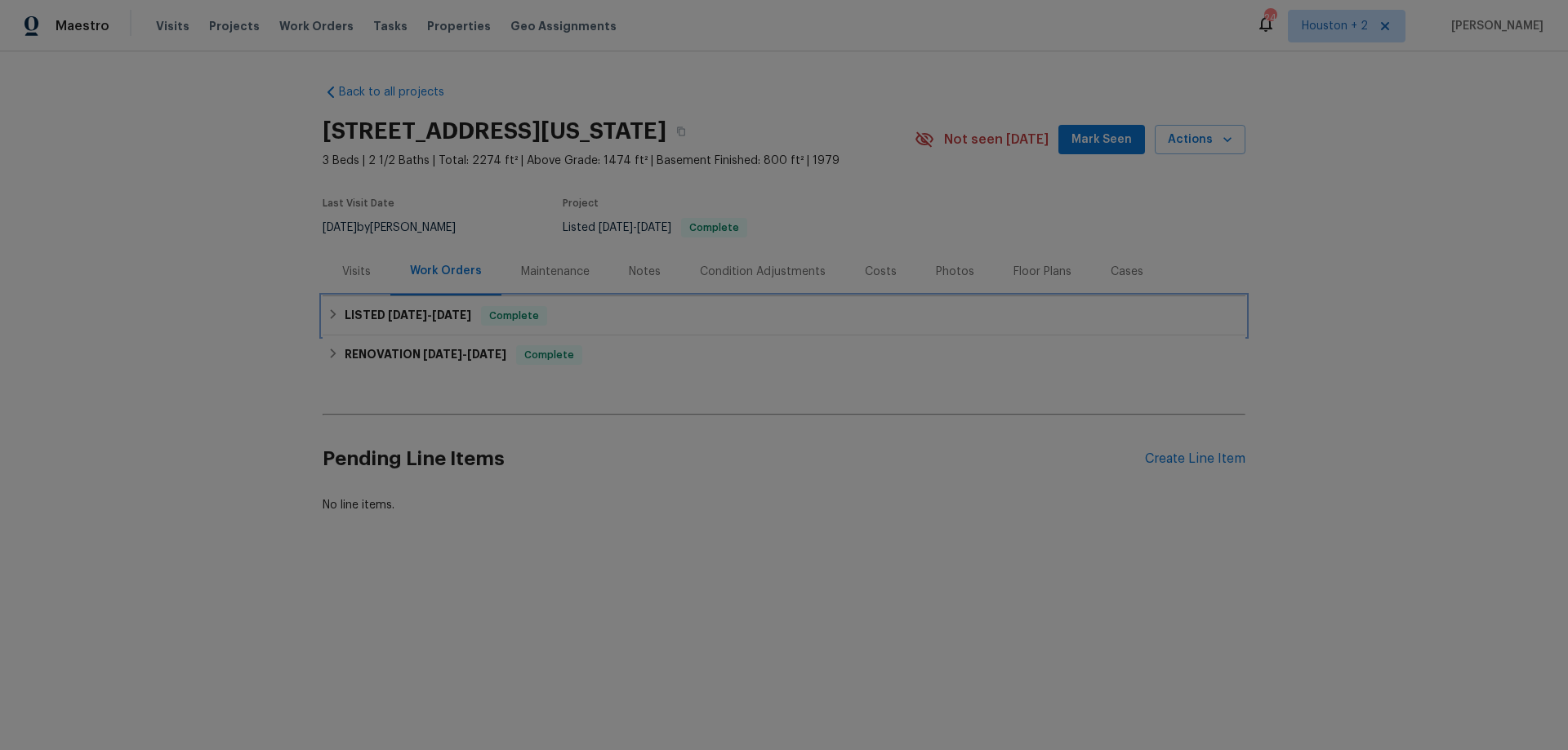
click at [411, 316] on span "8/29/25" at bounding box center [407, 315] width 39 height 12
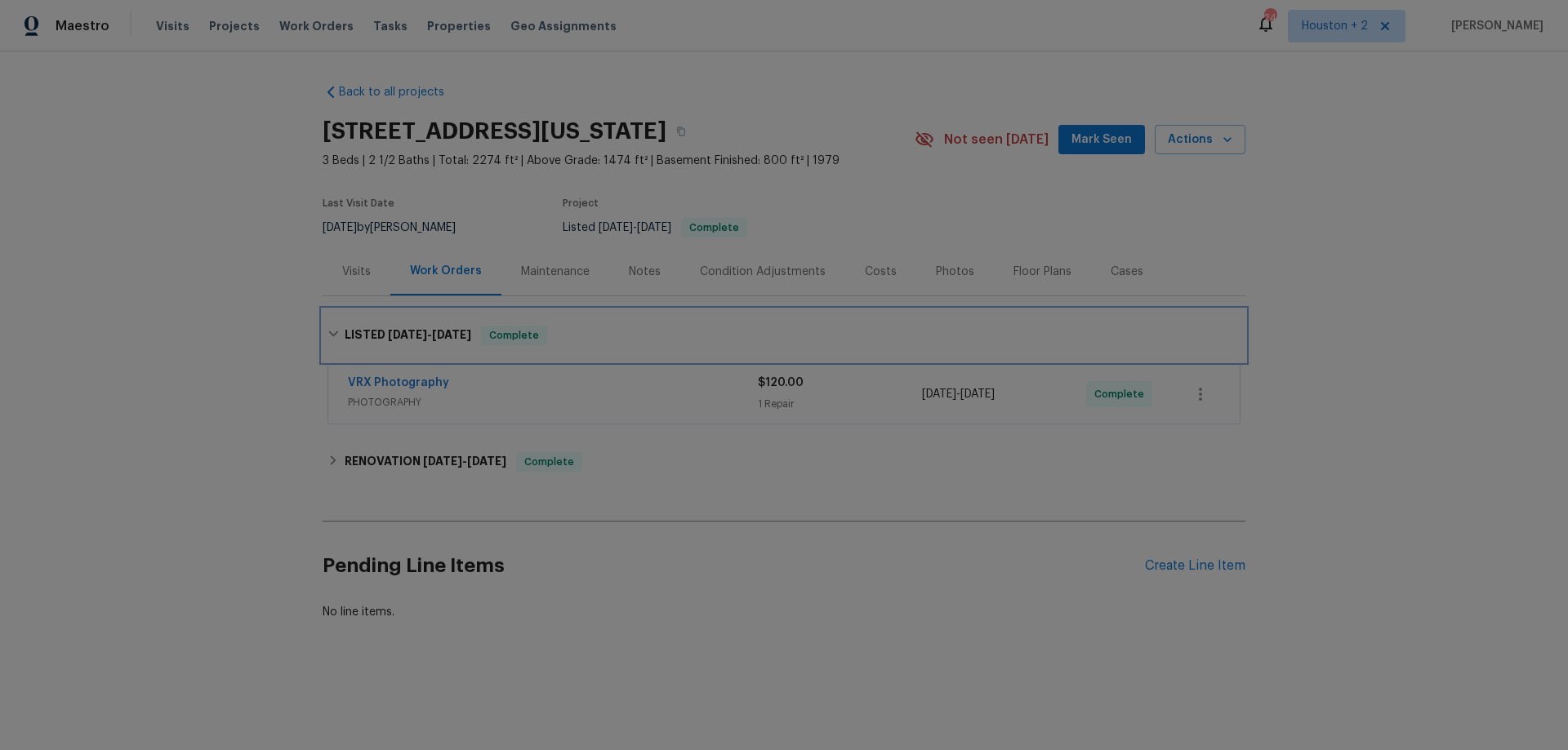
click at [409, 324] on div "LISTED 8/29/25 - 8/30/25 Complete" at bounding box center [784, 336] width 923 height 52
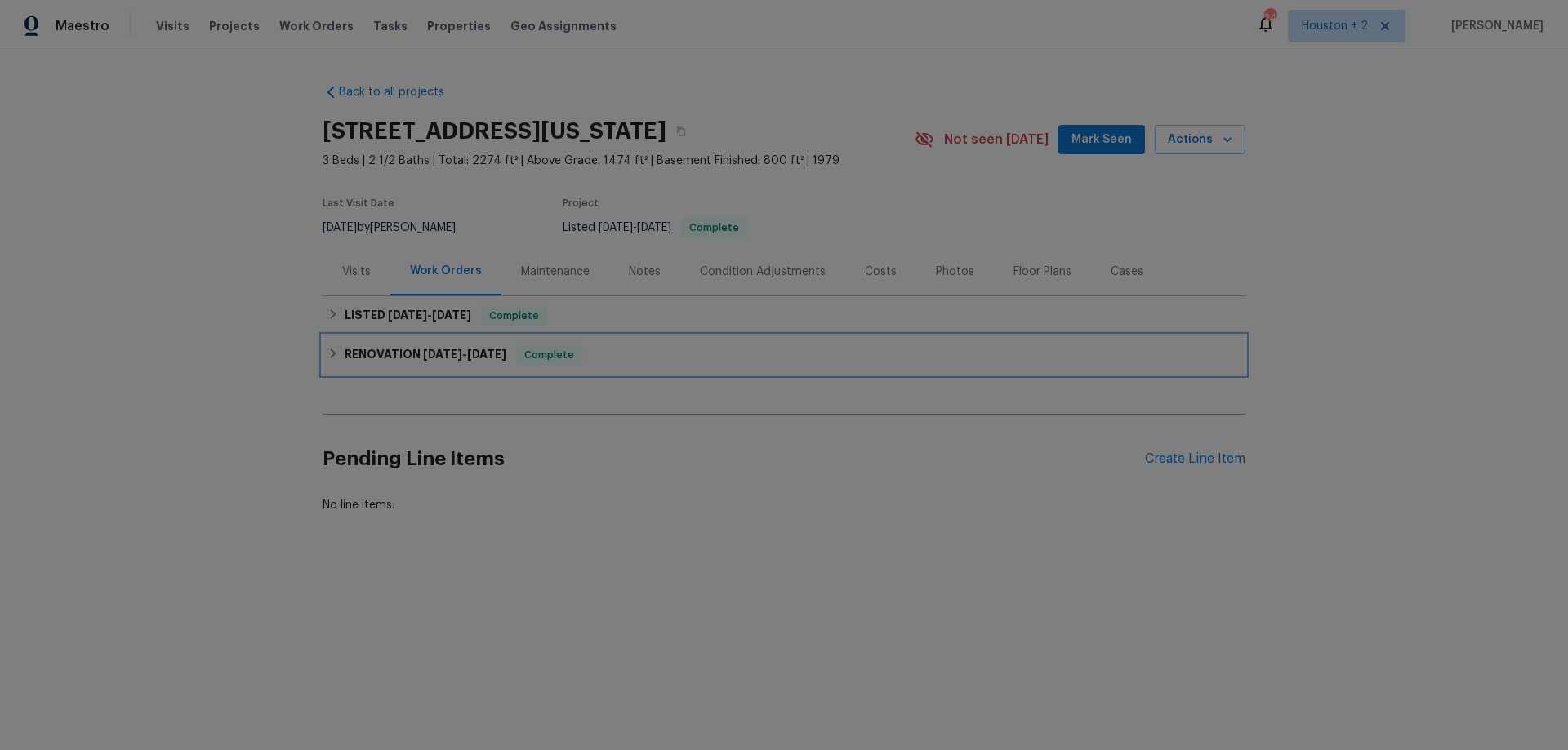
click at [423, 350] on span "7/23/25" at bounding box center [442, 354] width 39 height 12
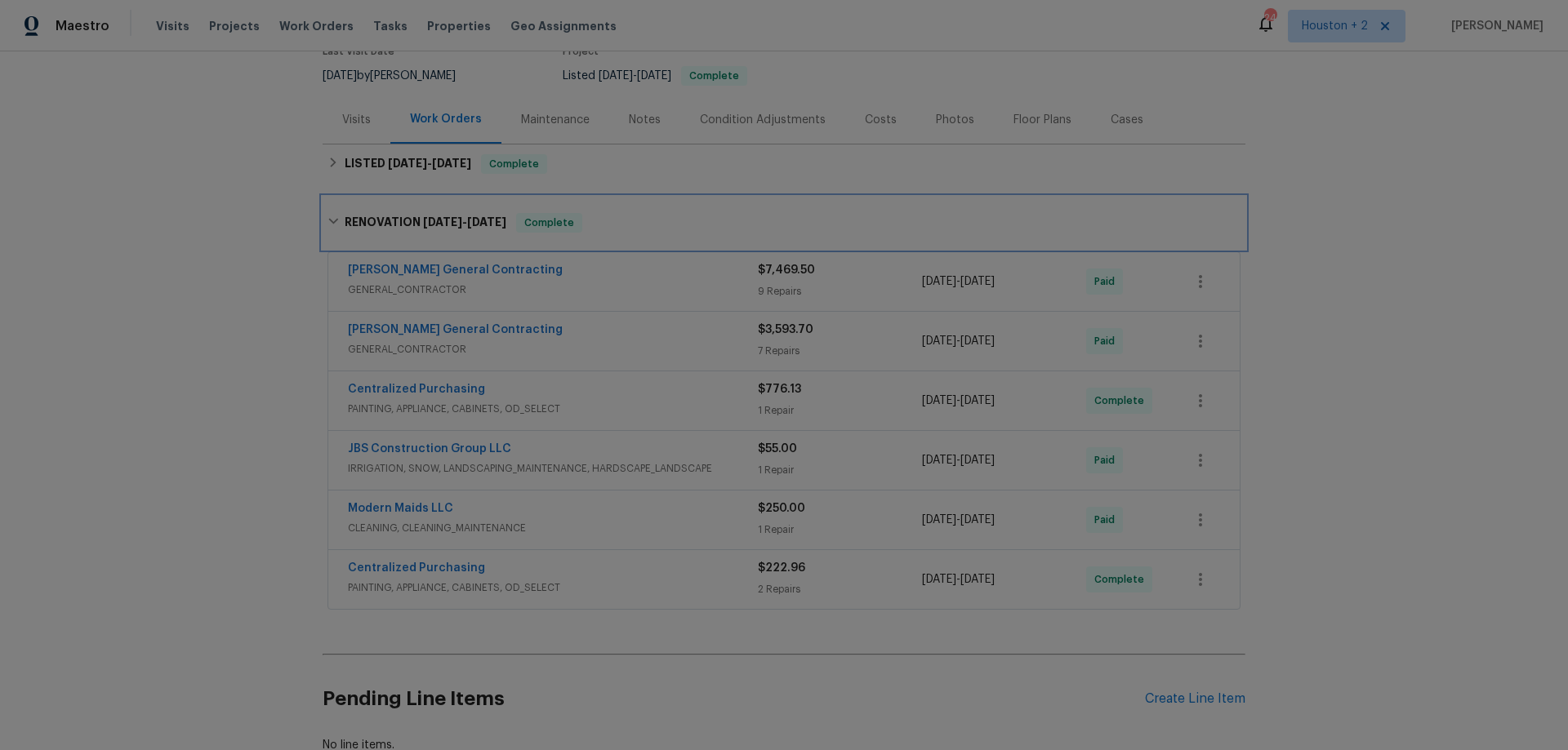
scroll to position [163, 0]
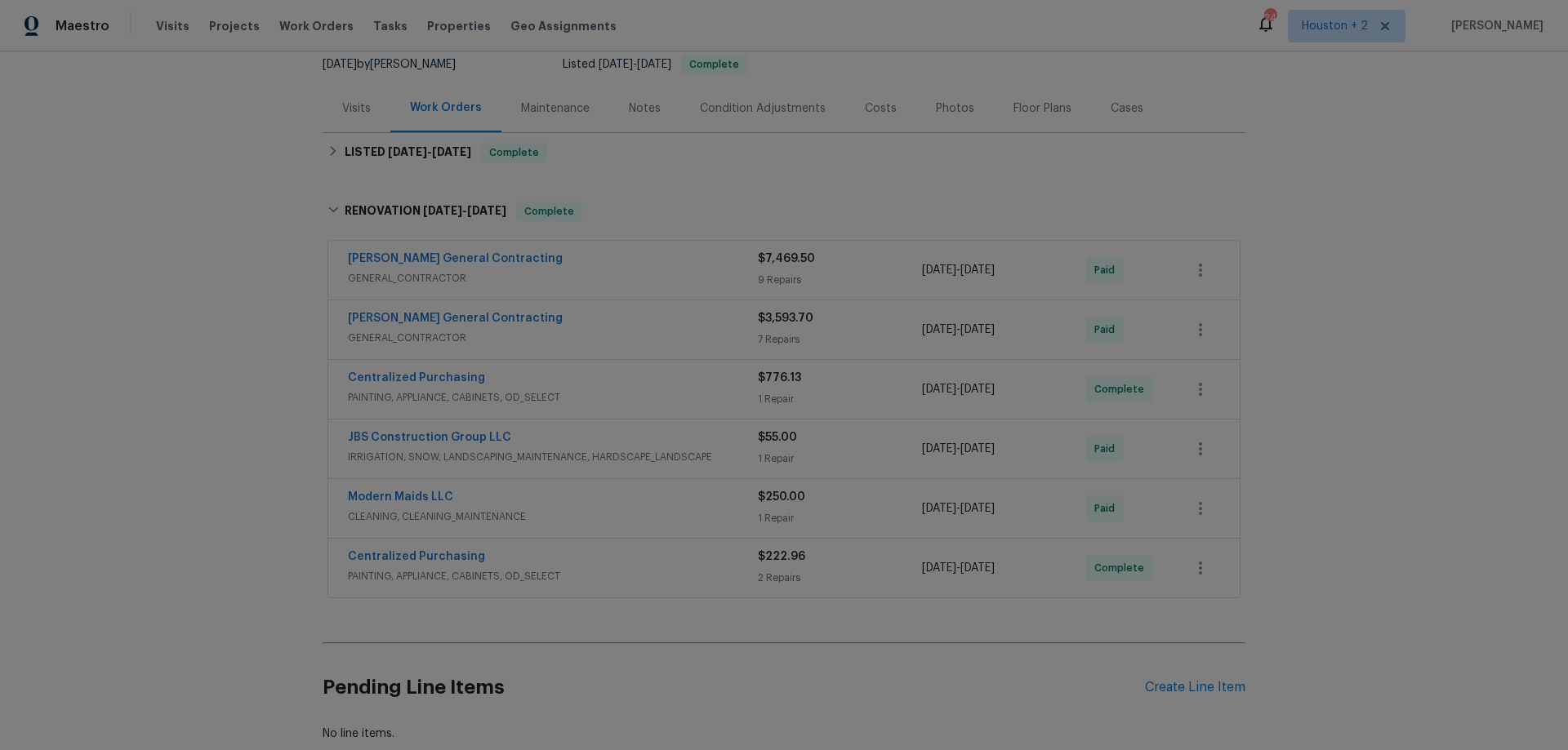
click at [585, 559] on div "Centralized Purchasing" at bounding box center [553, 558] width 410 height 20
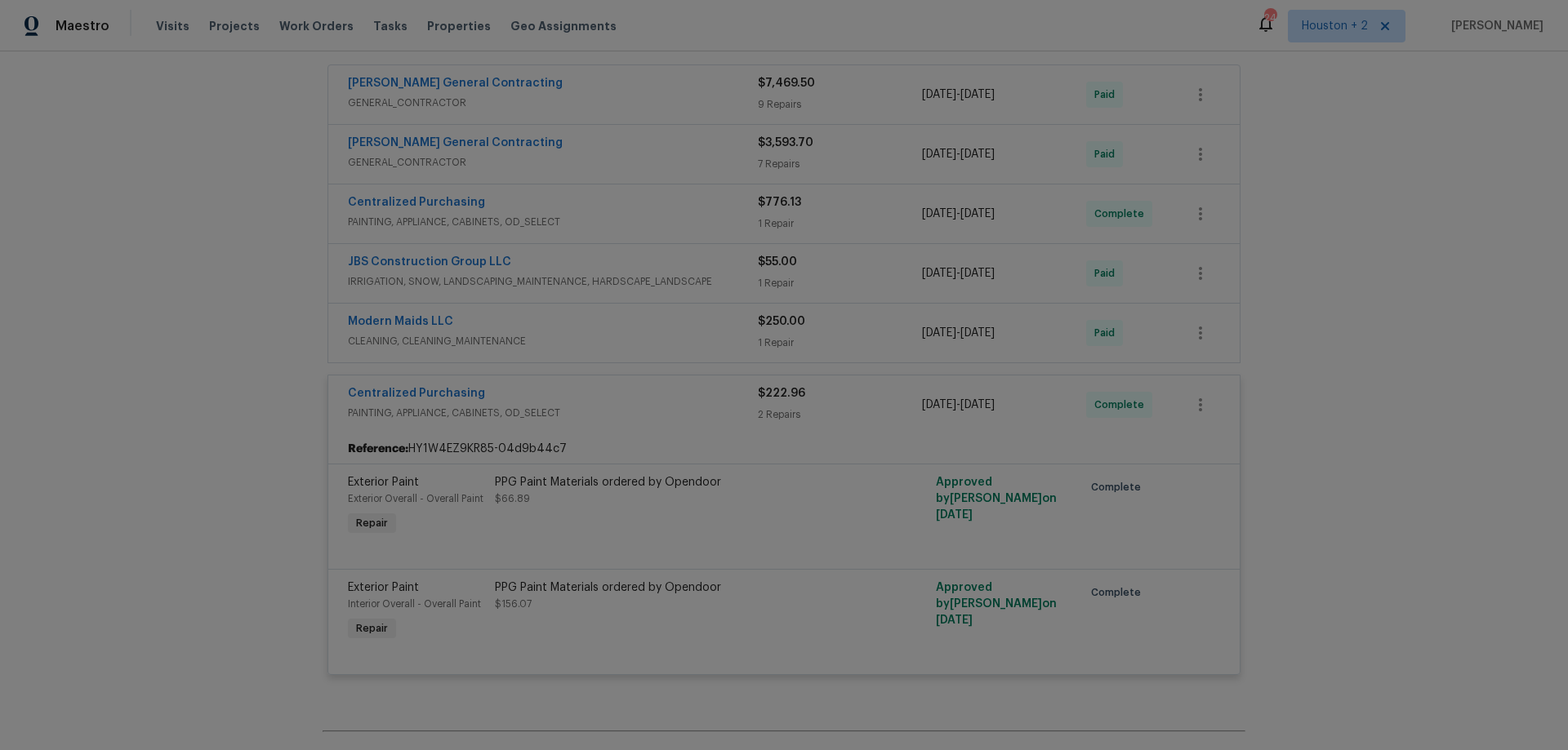
scroll to position [327, 0]
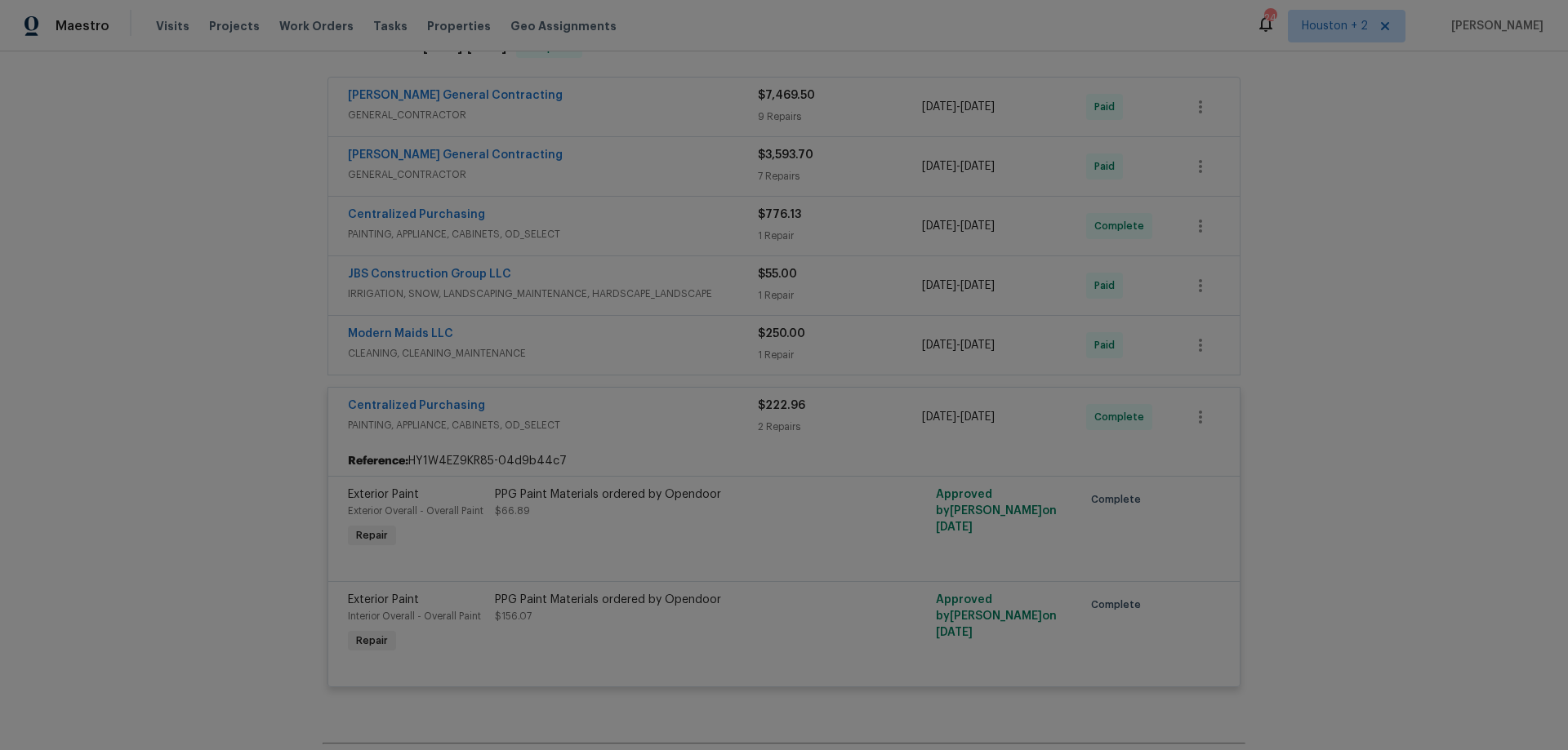
click at [610, 404] on div "Centralized Purchasing" at bounding box center [553, 407] width 410 height 20
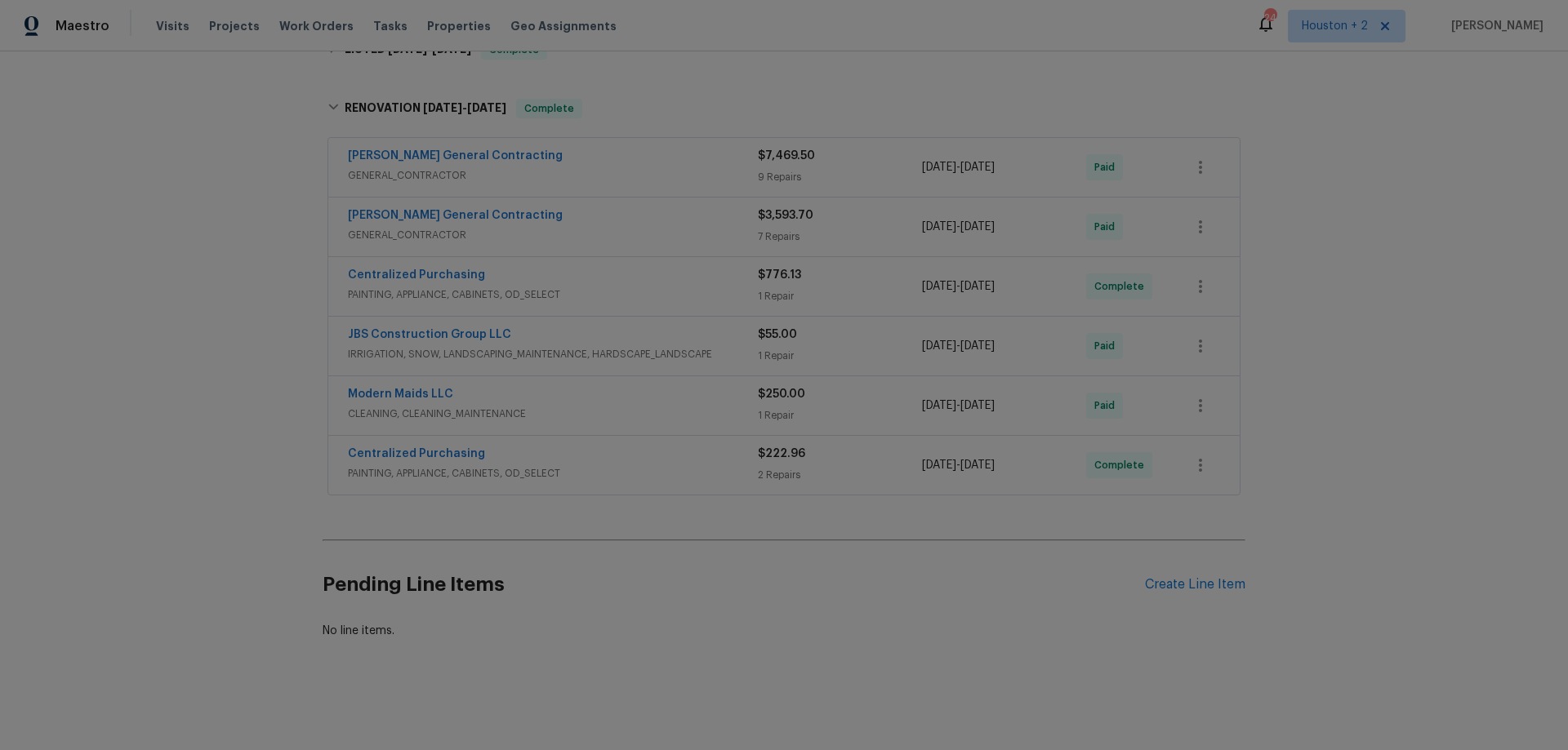
click at [597, 386] on div "Modern Maids LLC" at bounding box center [553, 396] width 410 height 20
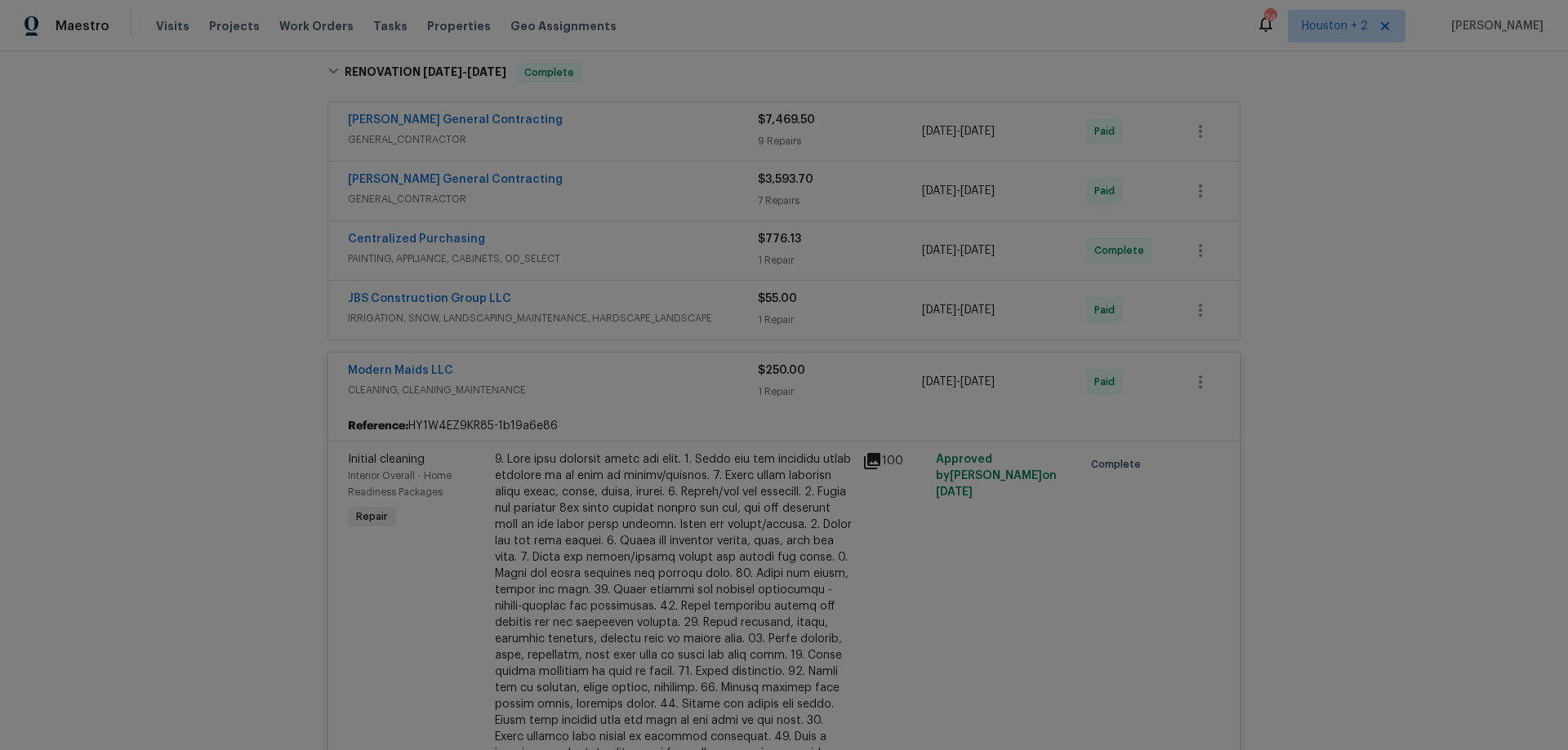
click at [602, 379] on div "Modern Maids LLC" at bounding box center [553, 372] width 410 height 20
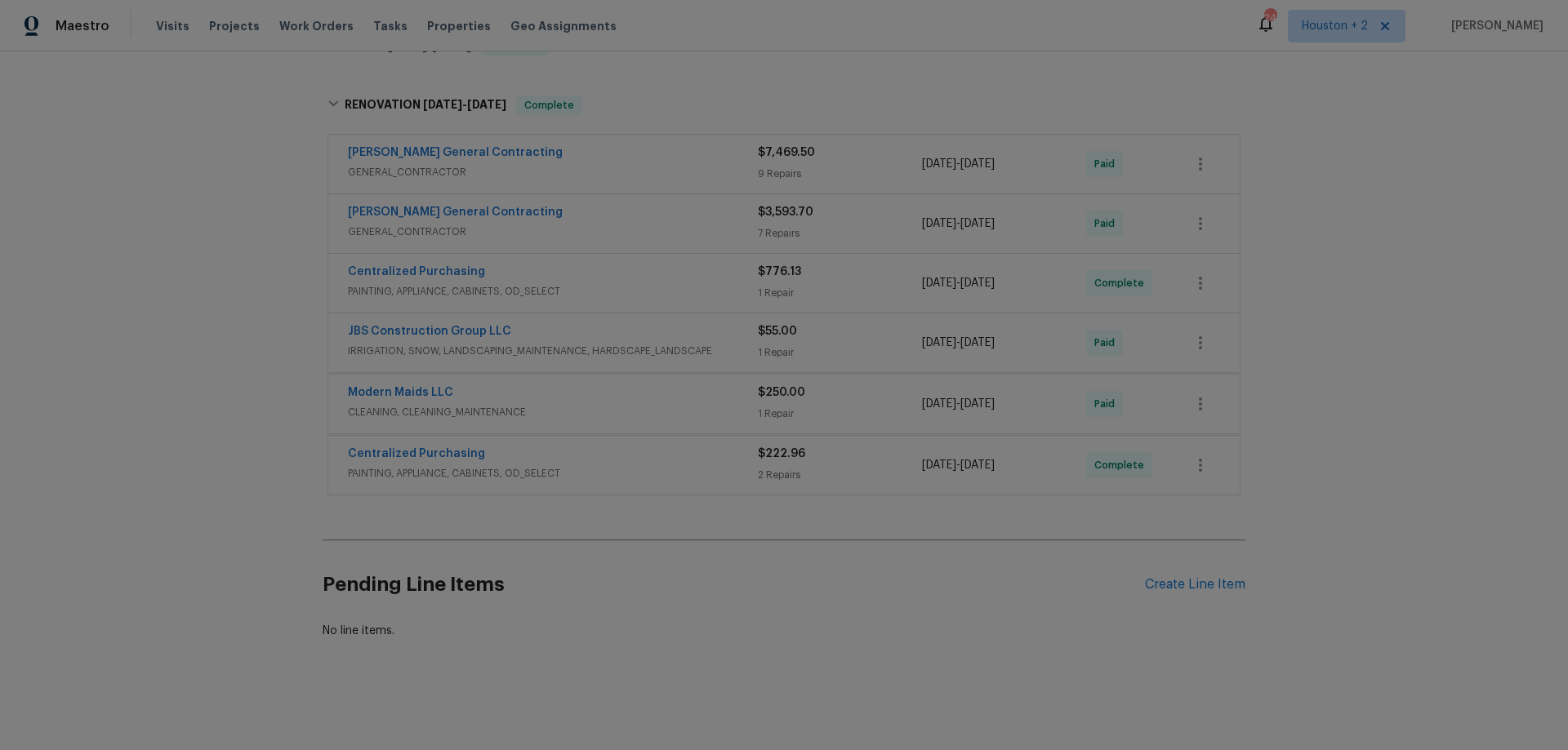
scroll to position [278, 0]
click at [639, 327] on div "JBS Construction Group LLC" at bounding box center [553, 336] width 410 height 20
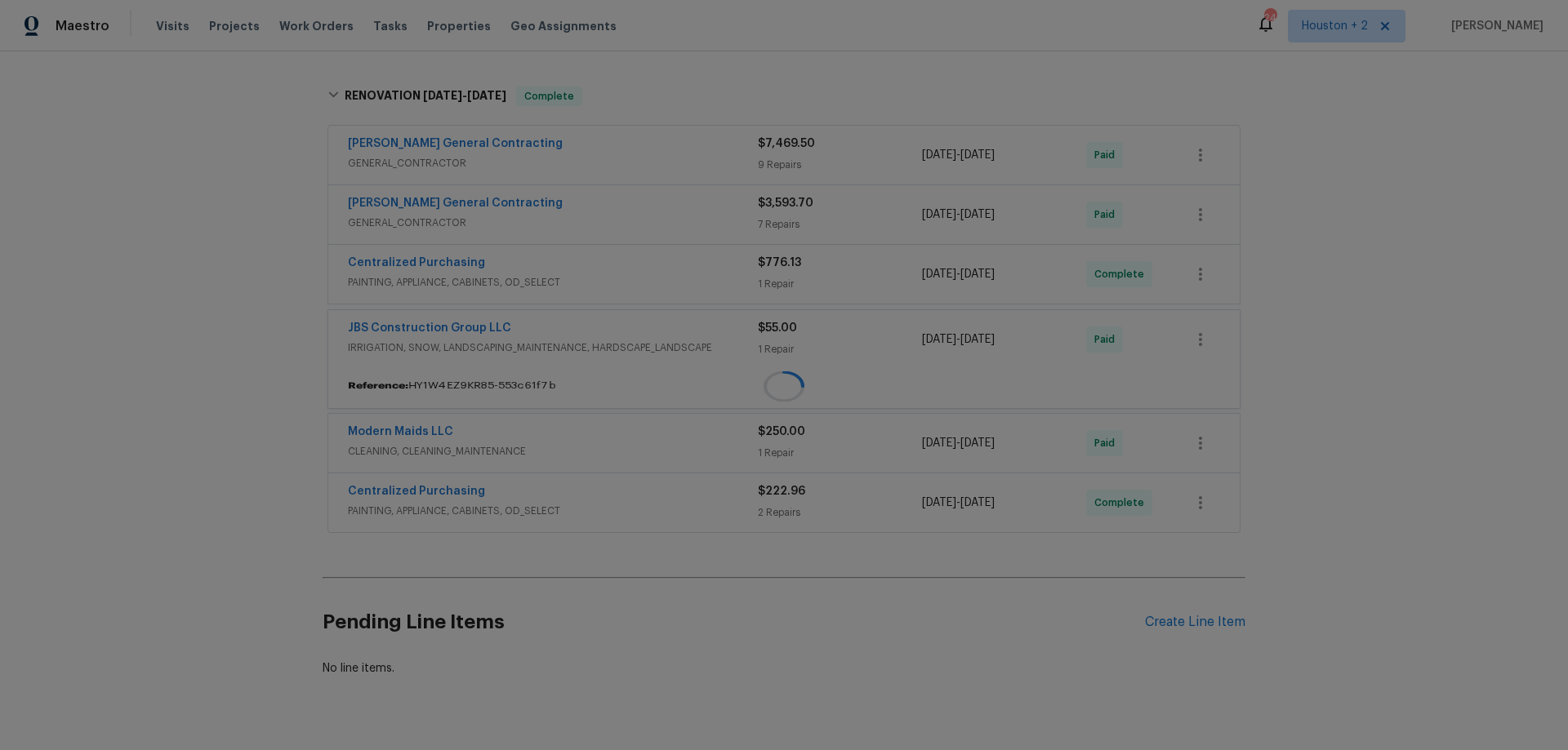
scroll to position [302, 0]
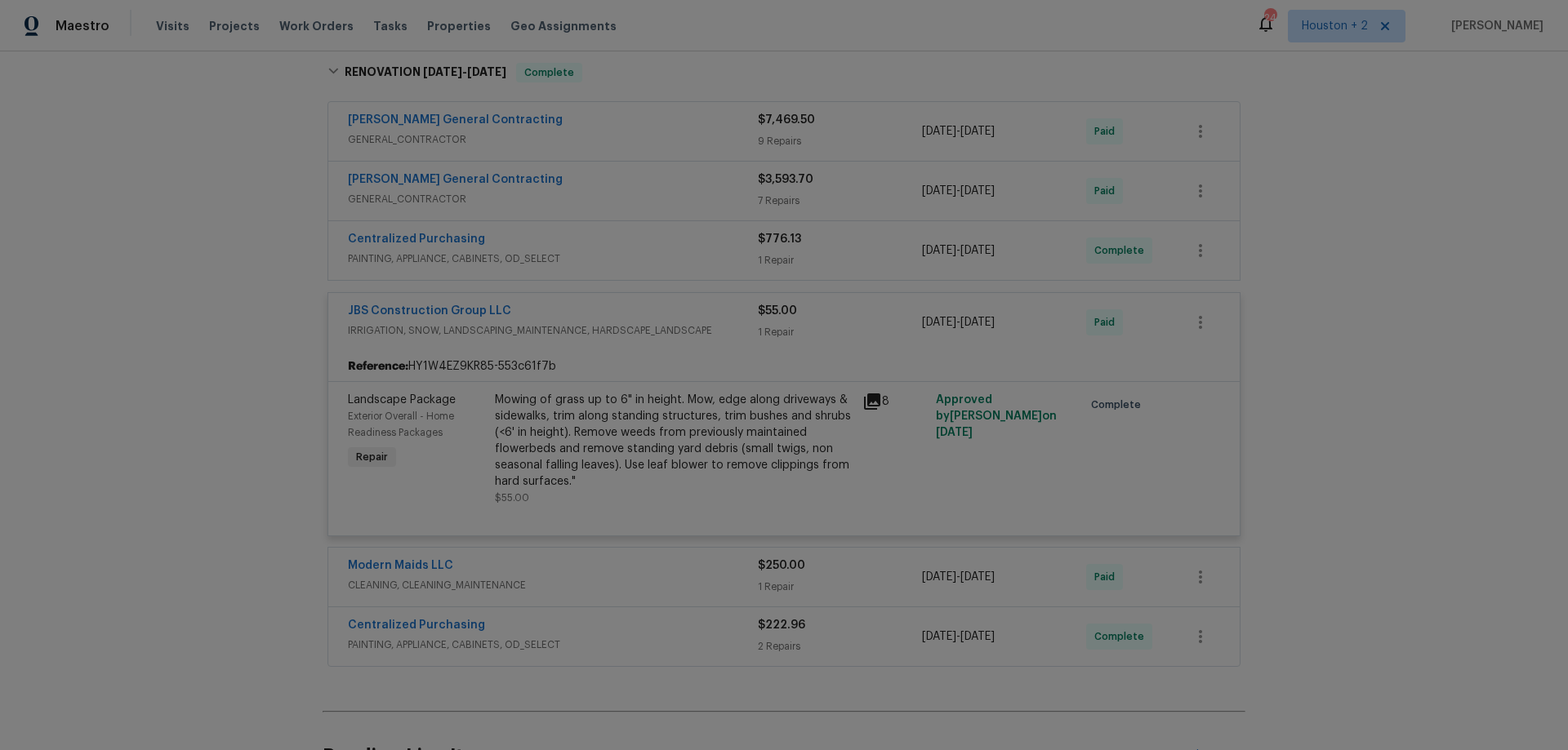
click at [645, 308] on div "JBS Construction Group LLC" at bounding box center [553, 313] width 410 height 20
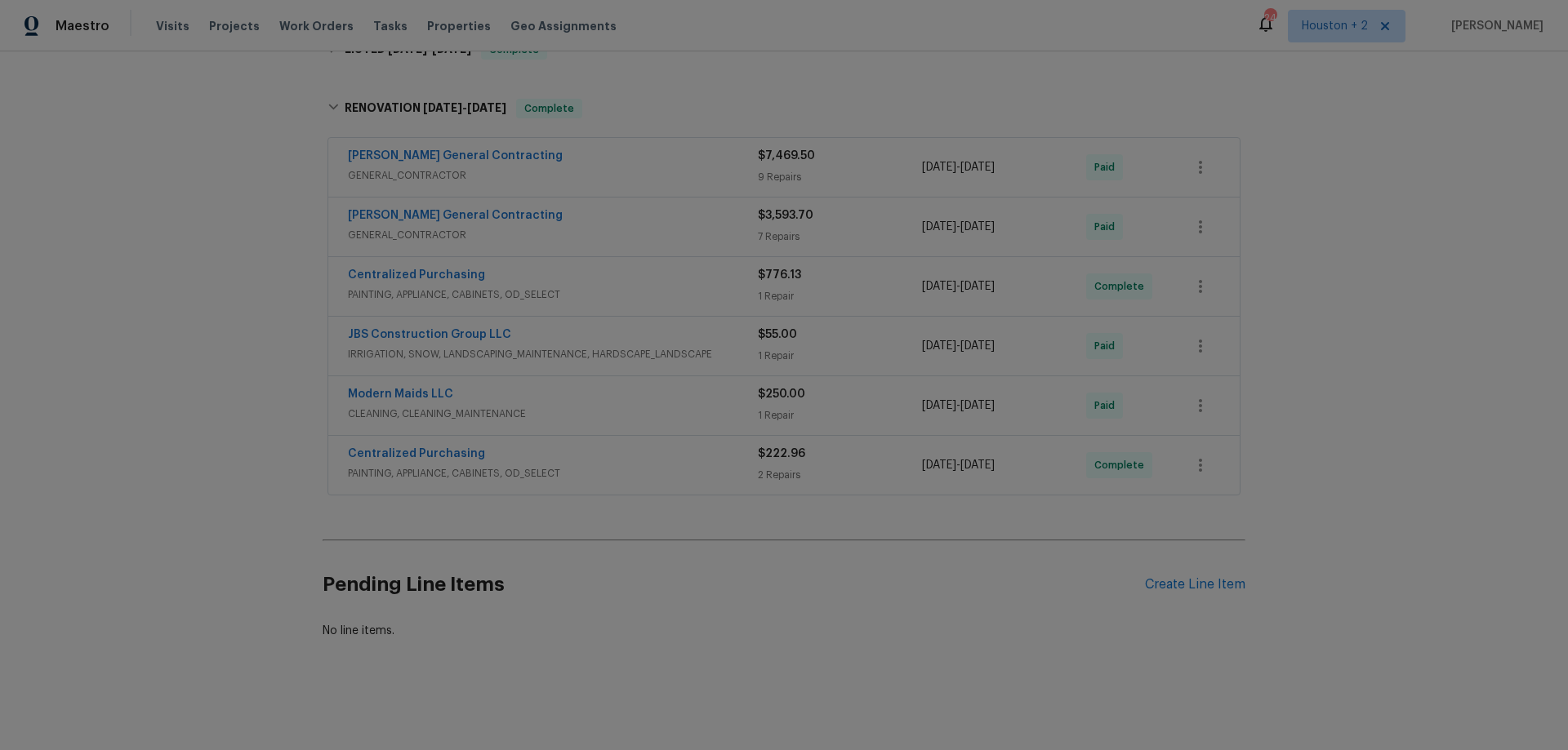
scroll to position [278, 0]
click at [623, 267] on div "Centralized Purchasing" at bounding box center [553, 277] width 410 height 20
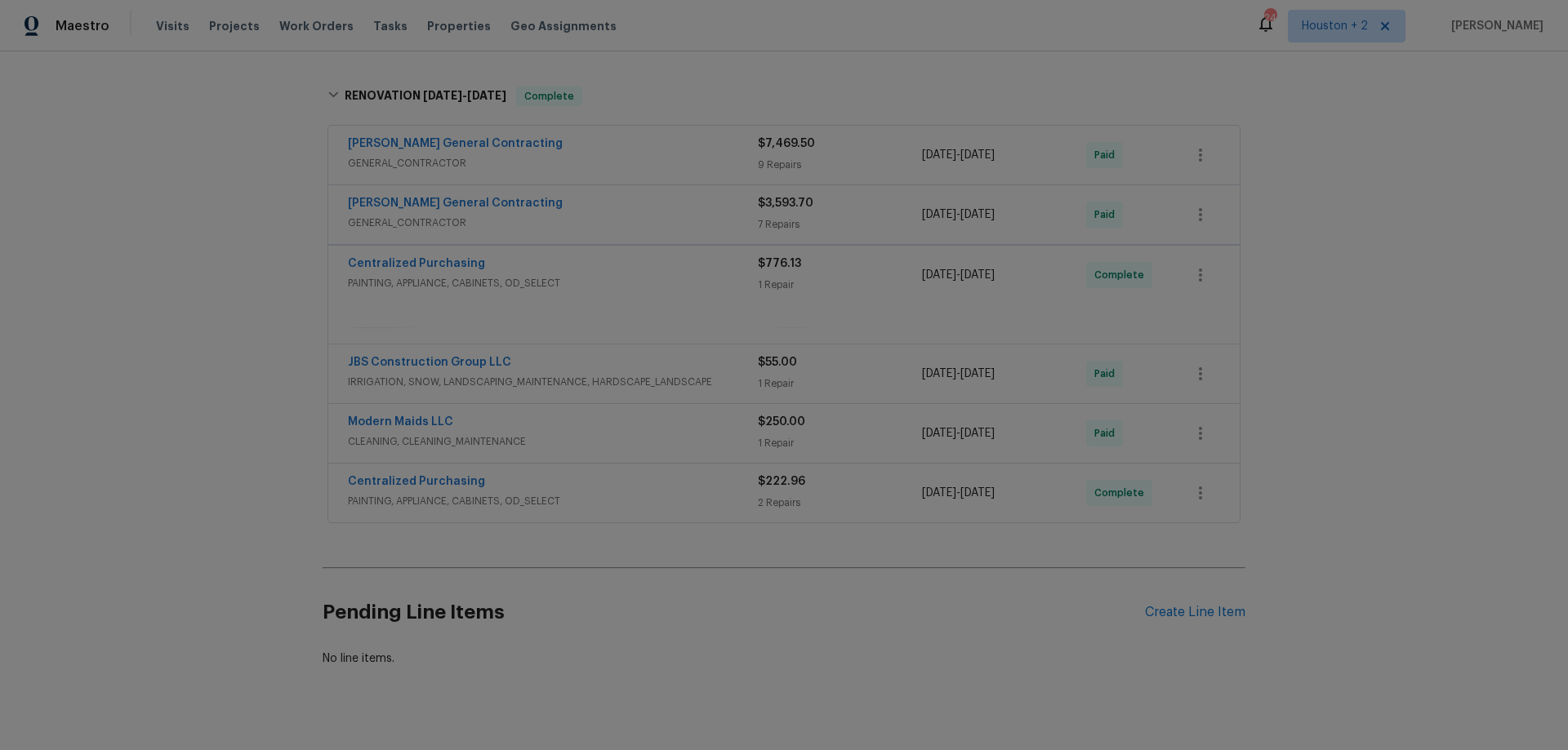
scroll to position [302, 0]
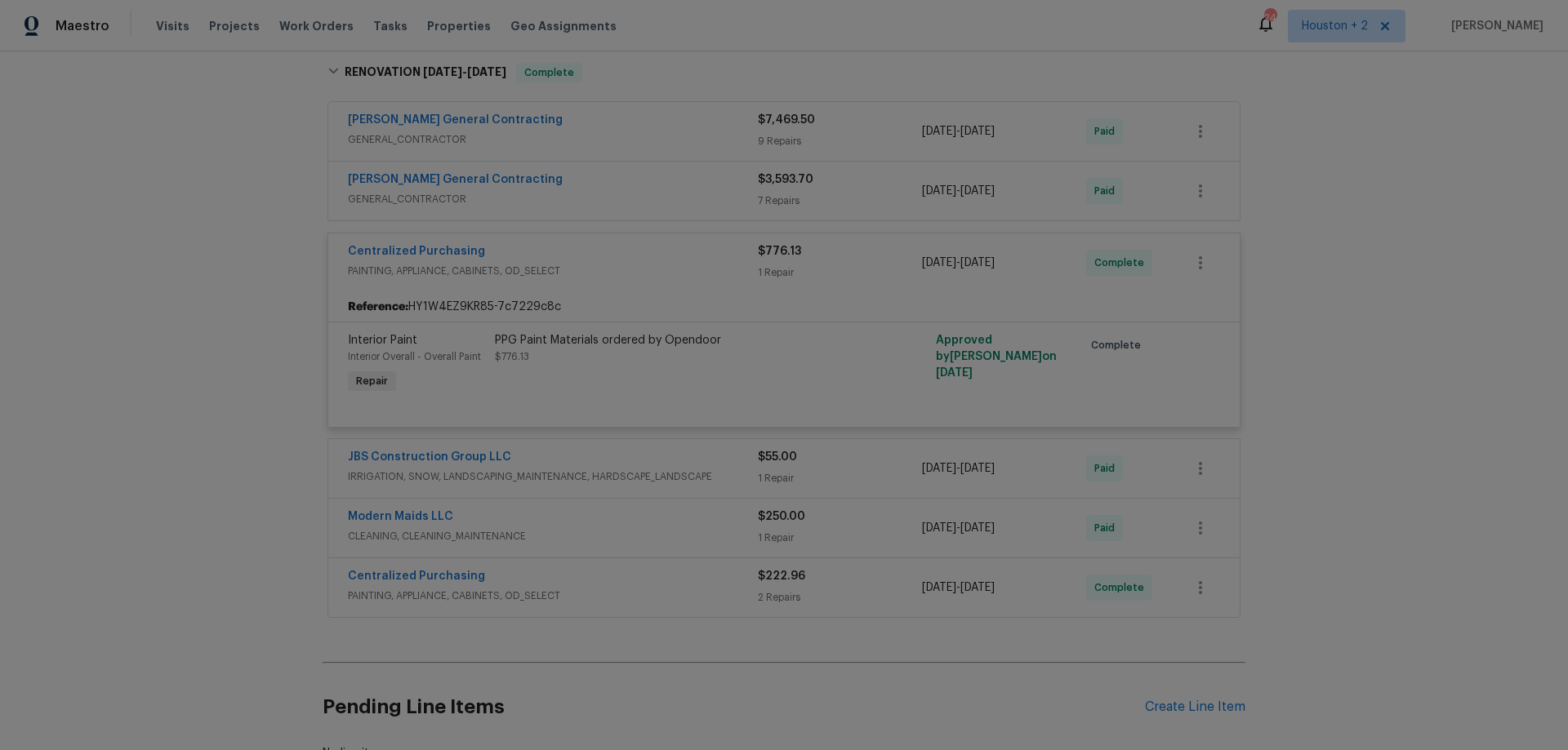
click at [623, 267] on span "PAINTING, APPLIANCE, CABINETS, OD_SELECT" at bounding box center [553, 271] width 410 height 16
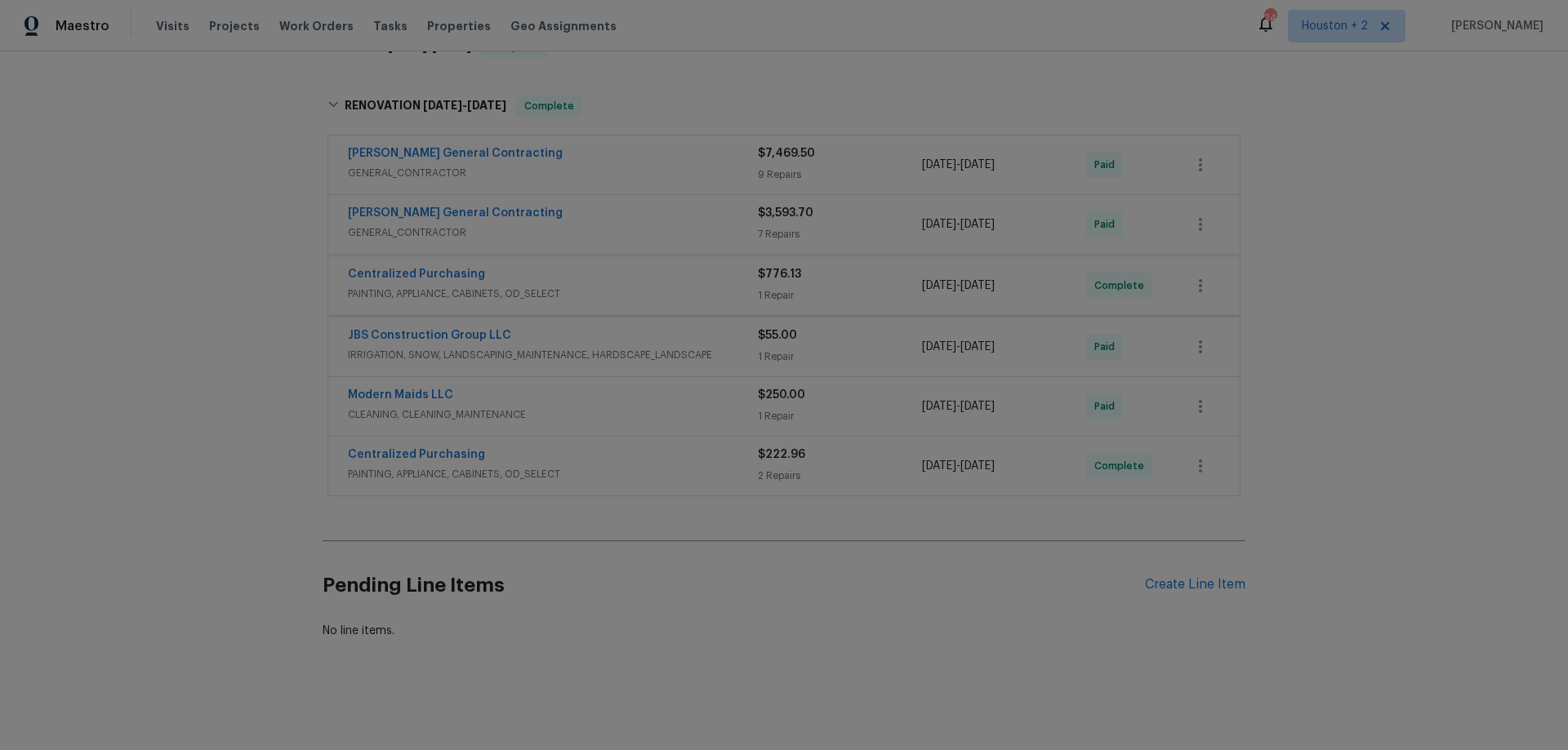
scroll to position [278, 0]
click at [604, 207] on div "Nicholson General Contracting" at bounding box center [553, 217] width 410 height 20
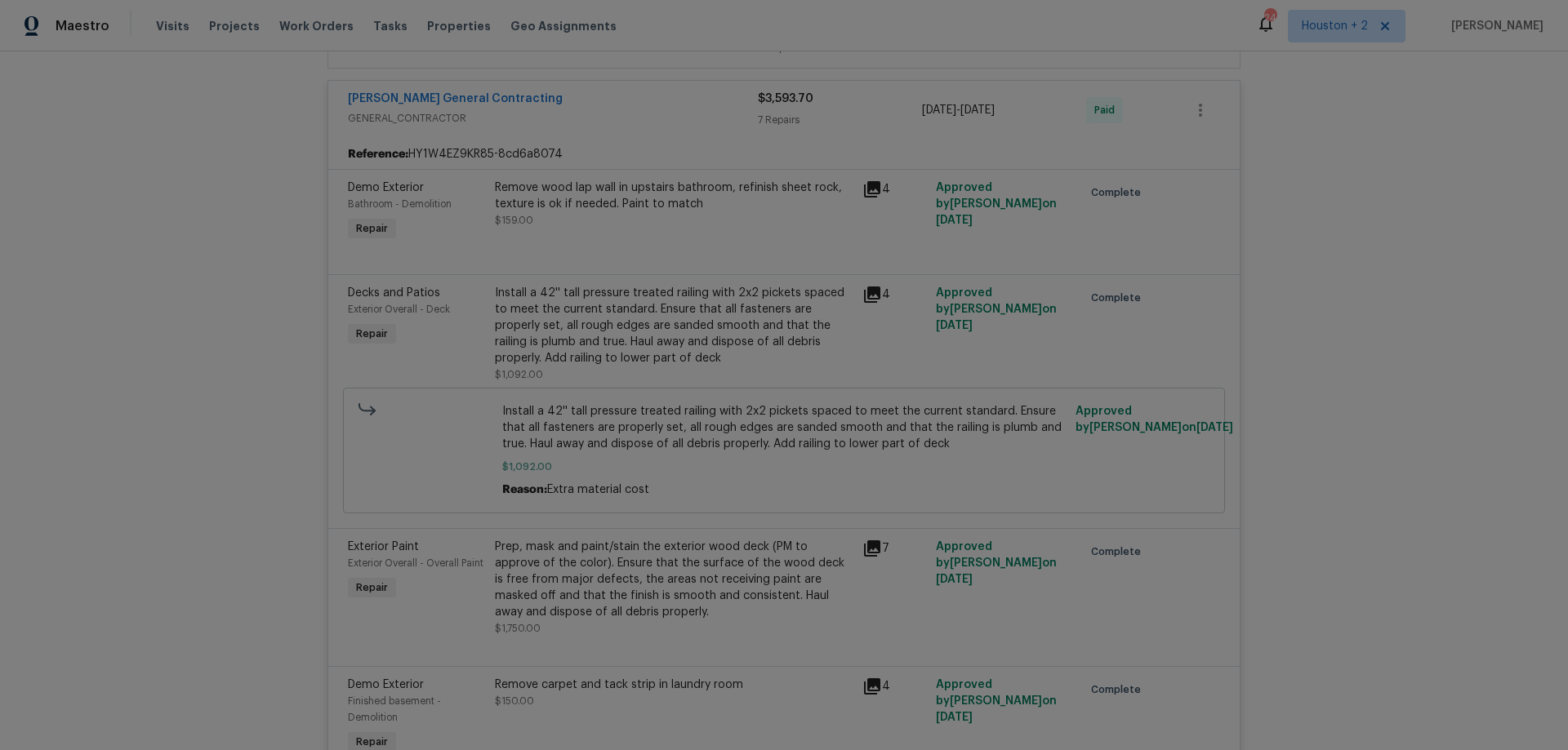
scroll to position [384, 0]
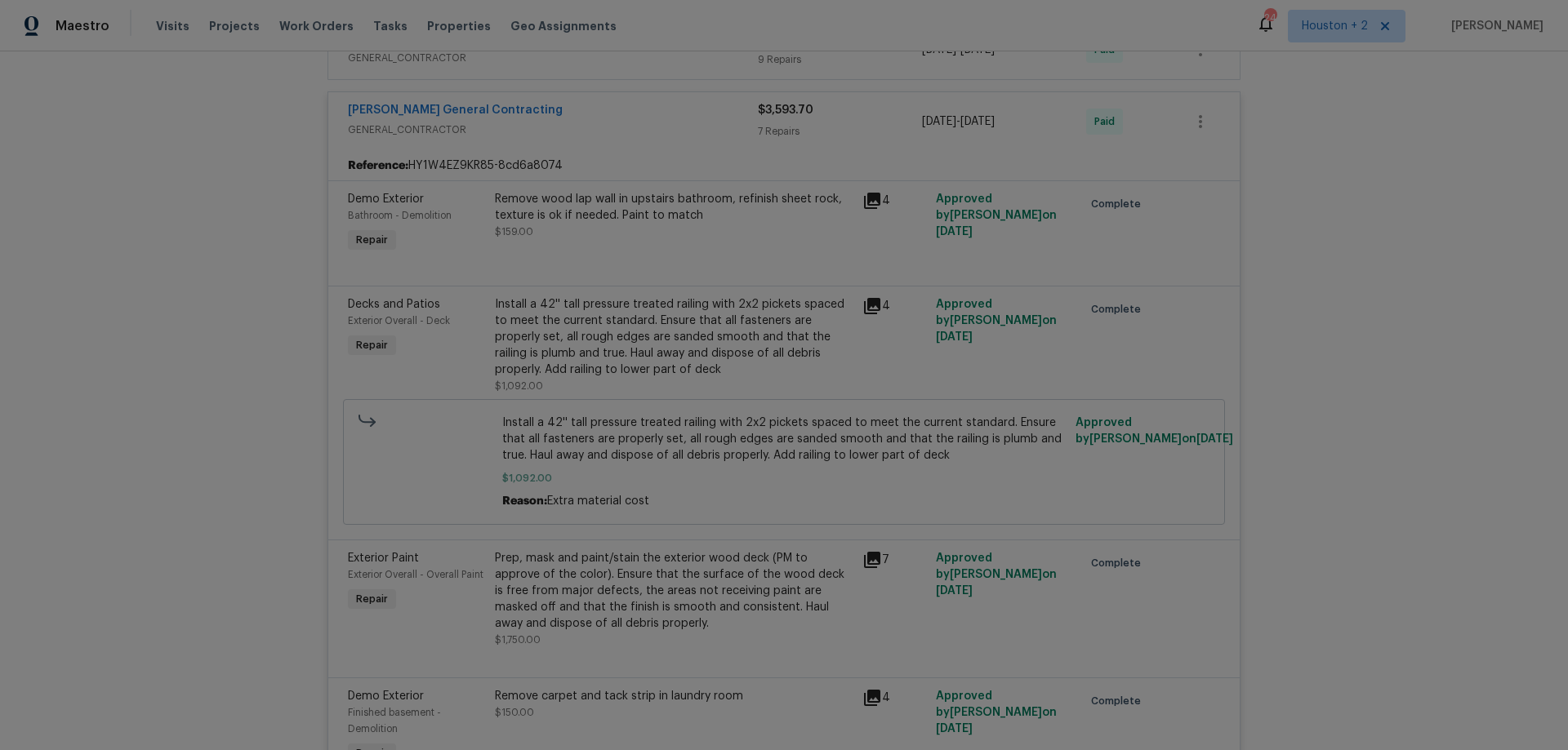
click at [585, 113] on div "Nicholson General Contracting" at bounding box center [553, 112] width 410 height 20
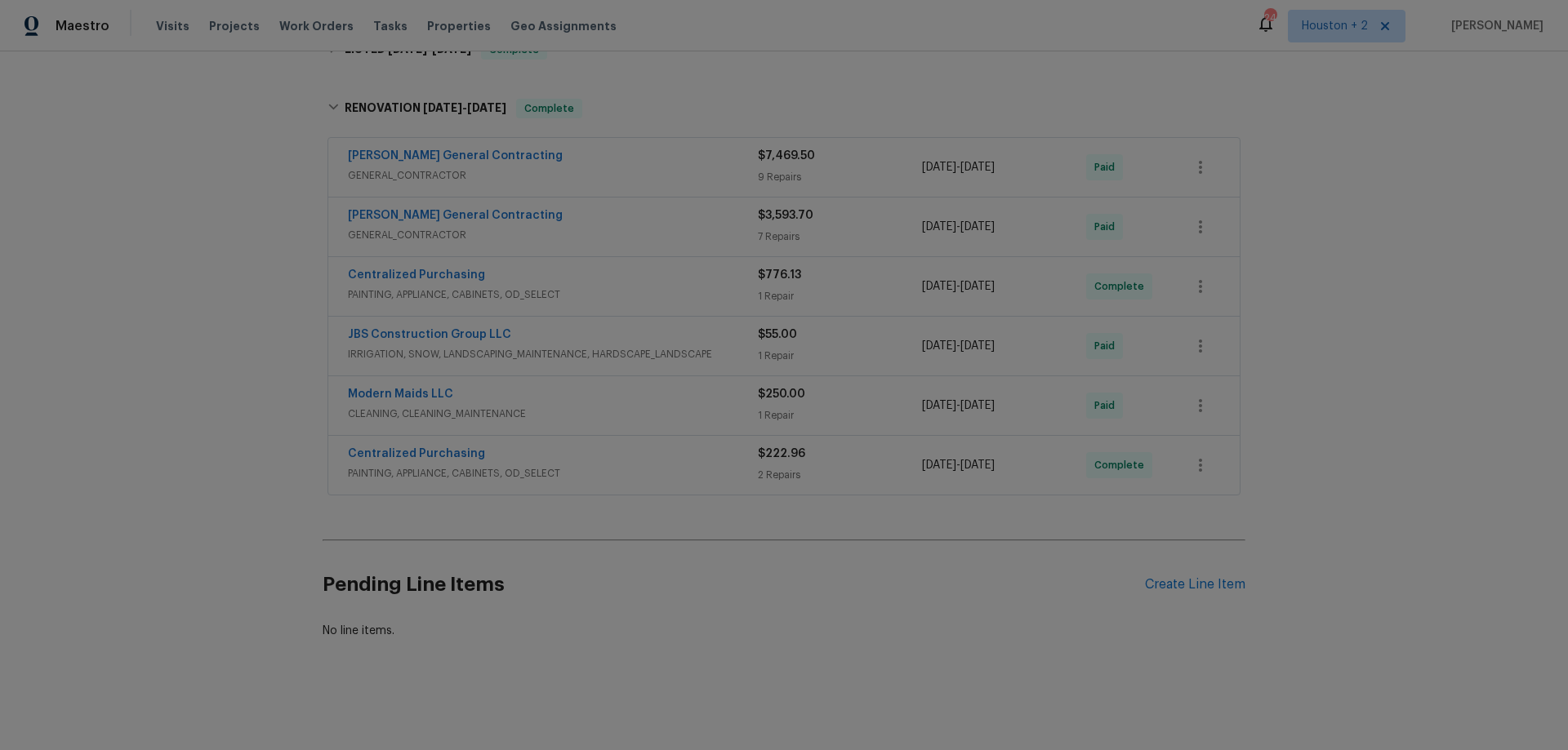
scroll to position [278, 0]
click at [604, 148] on div "Nicholson General Contracting" at bounding box center [553, 158] width 410 height 20
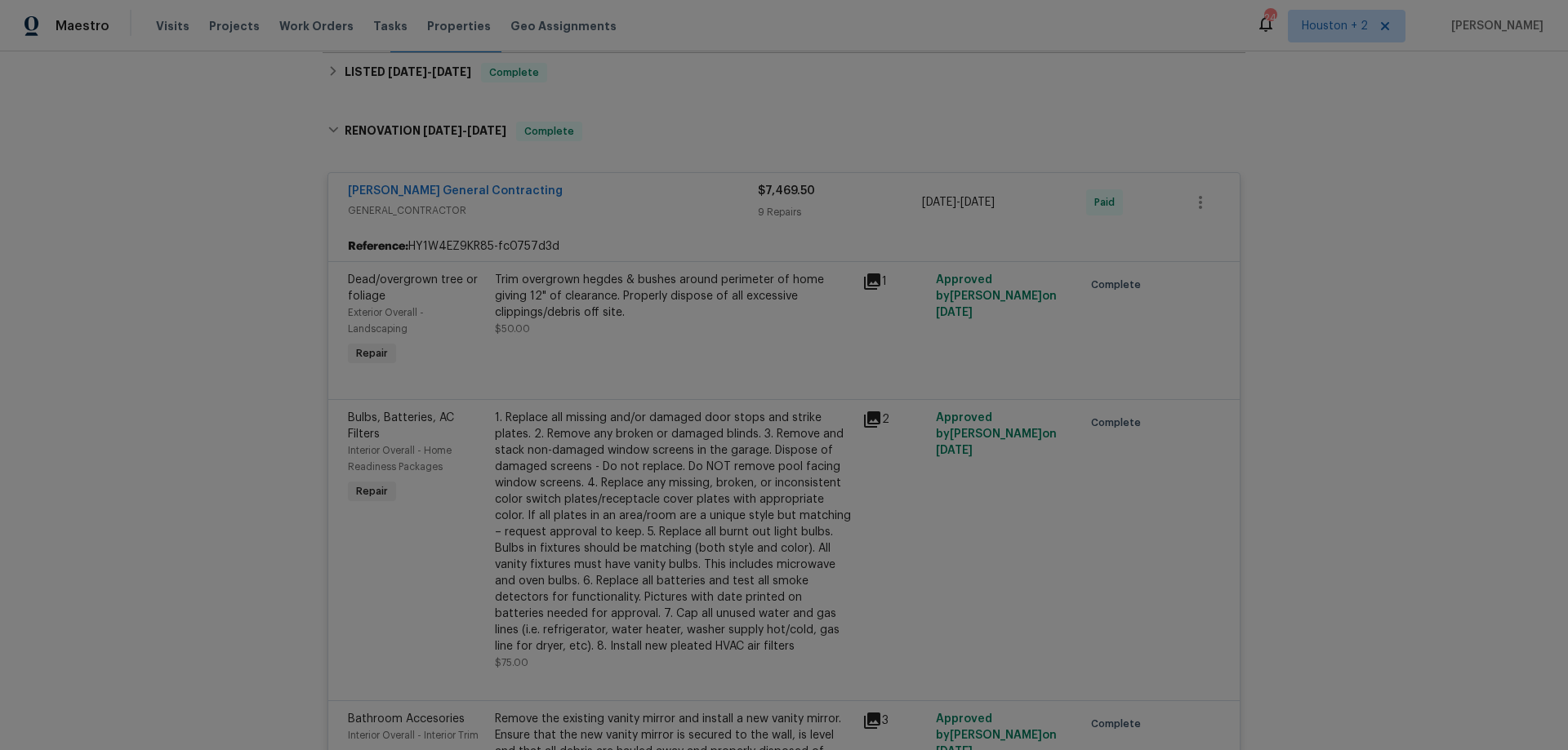
scroll to position [236, 0]
click at [685, 196] on div "Nicholson General Contracting" at bounding box center [553, 200] width 410 height 20
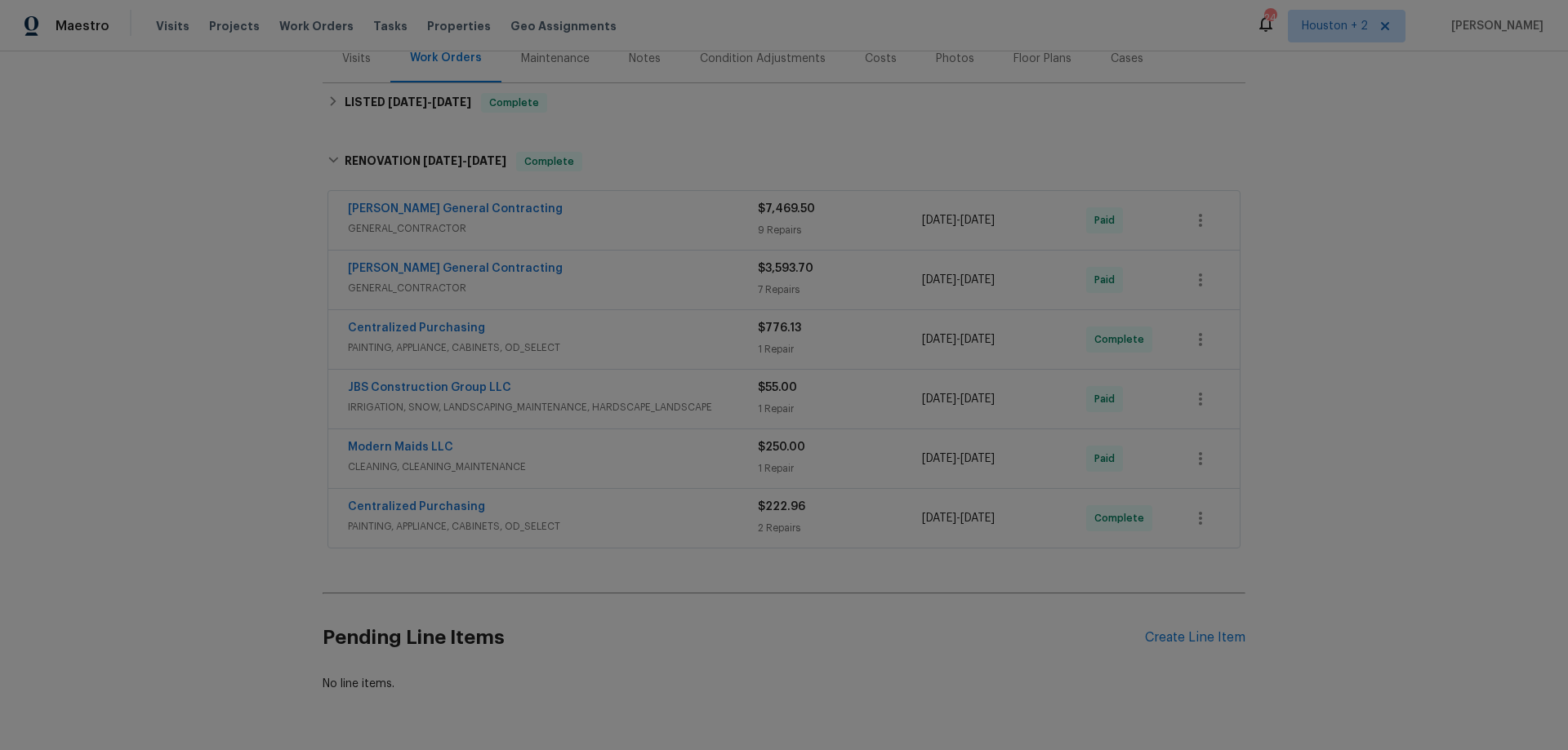
scroll to position [73, 0]
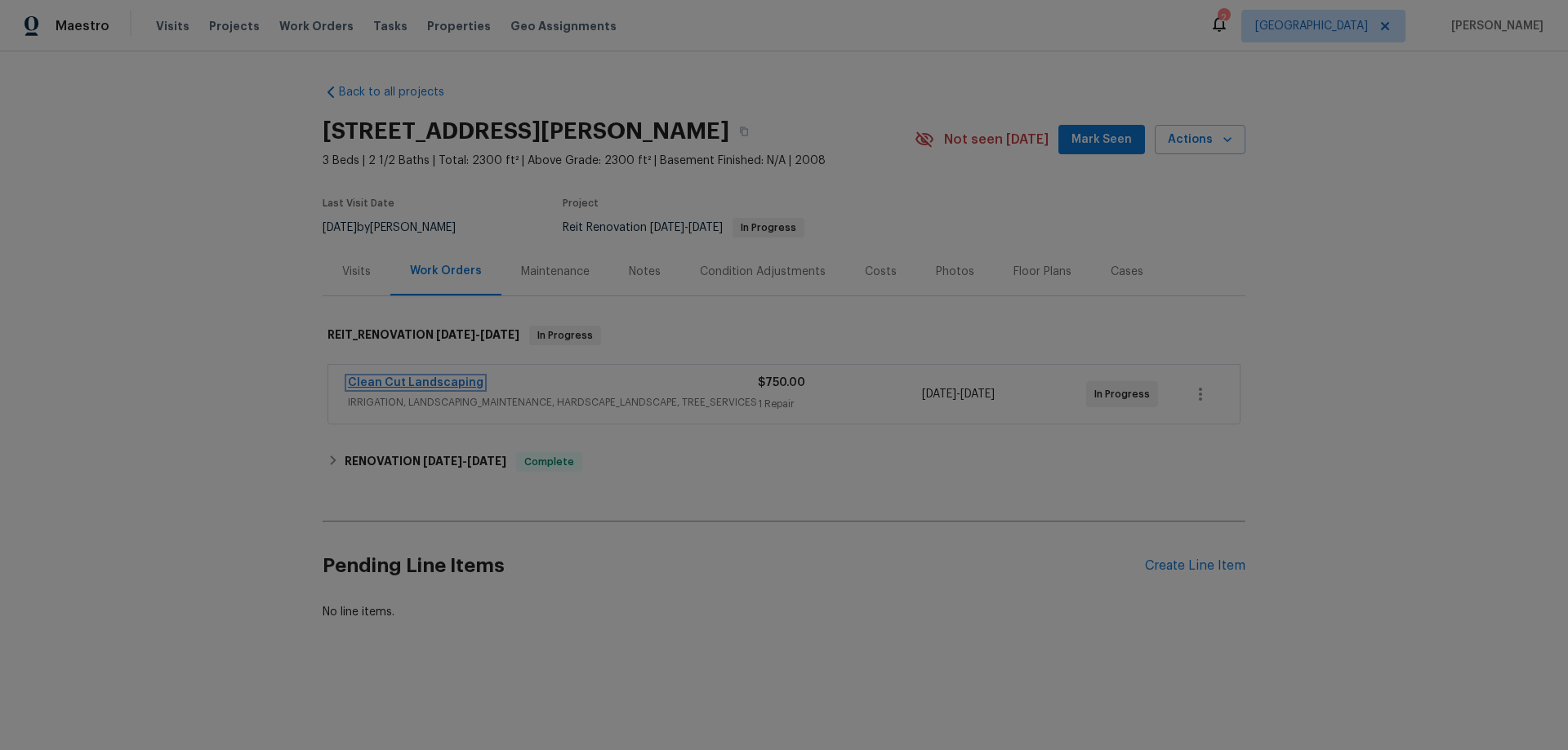
click at [436, 380] on link "Clean Cut Landscaping" at bounding box center [416, 382] width 136 height 12
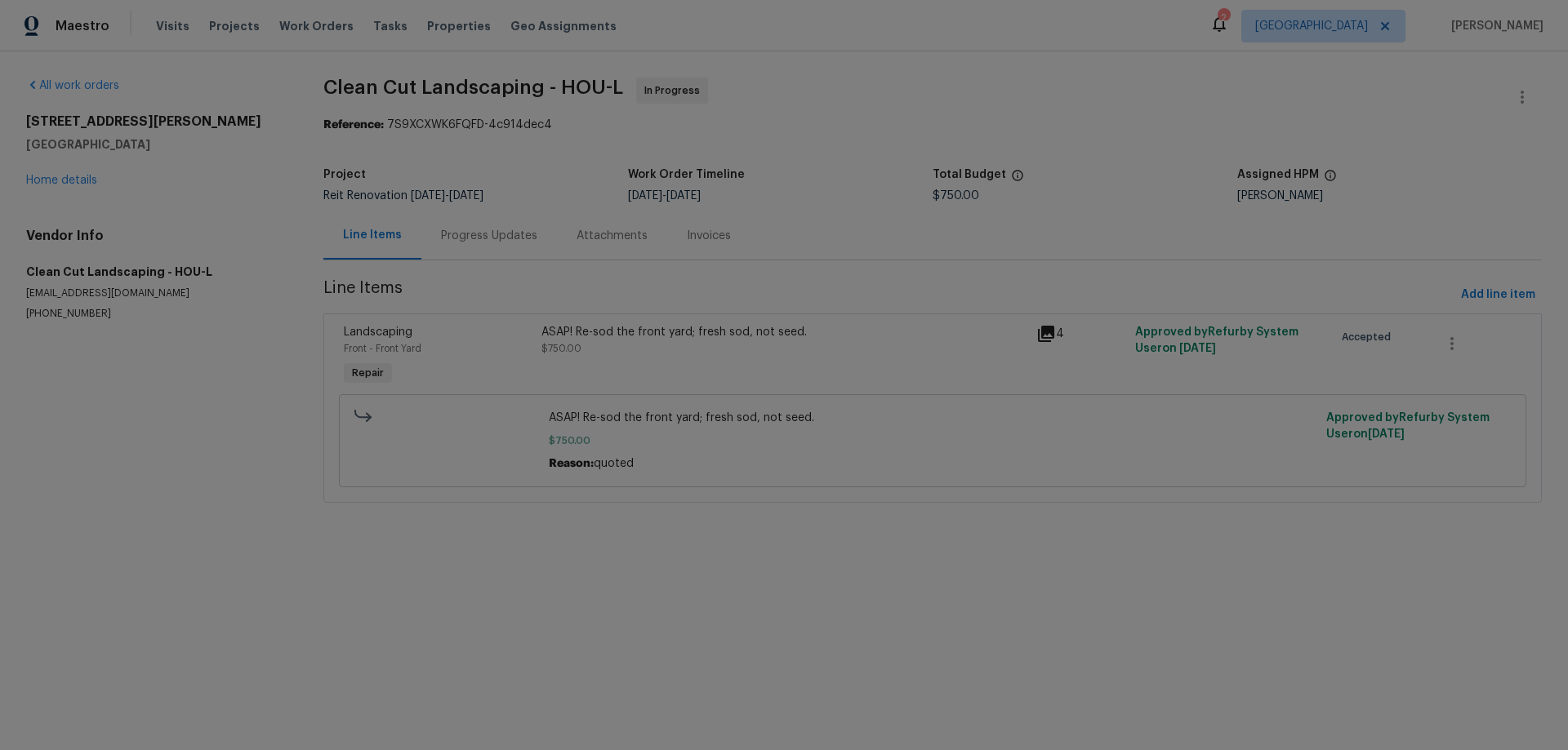
click at [496, 244] on div "Progress Updates" at bounding box center [489, 236] width 136 height 48
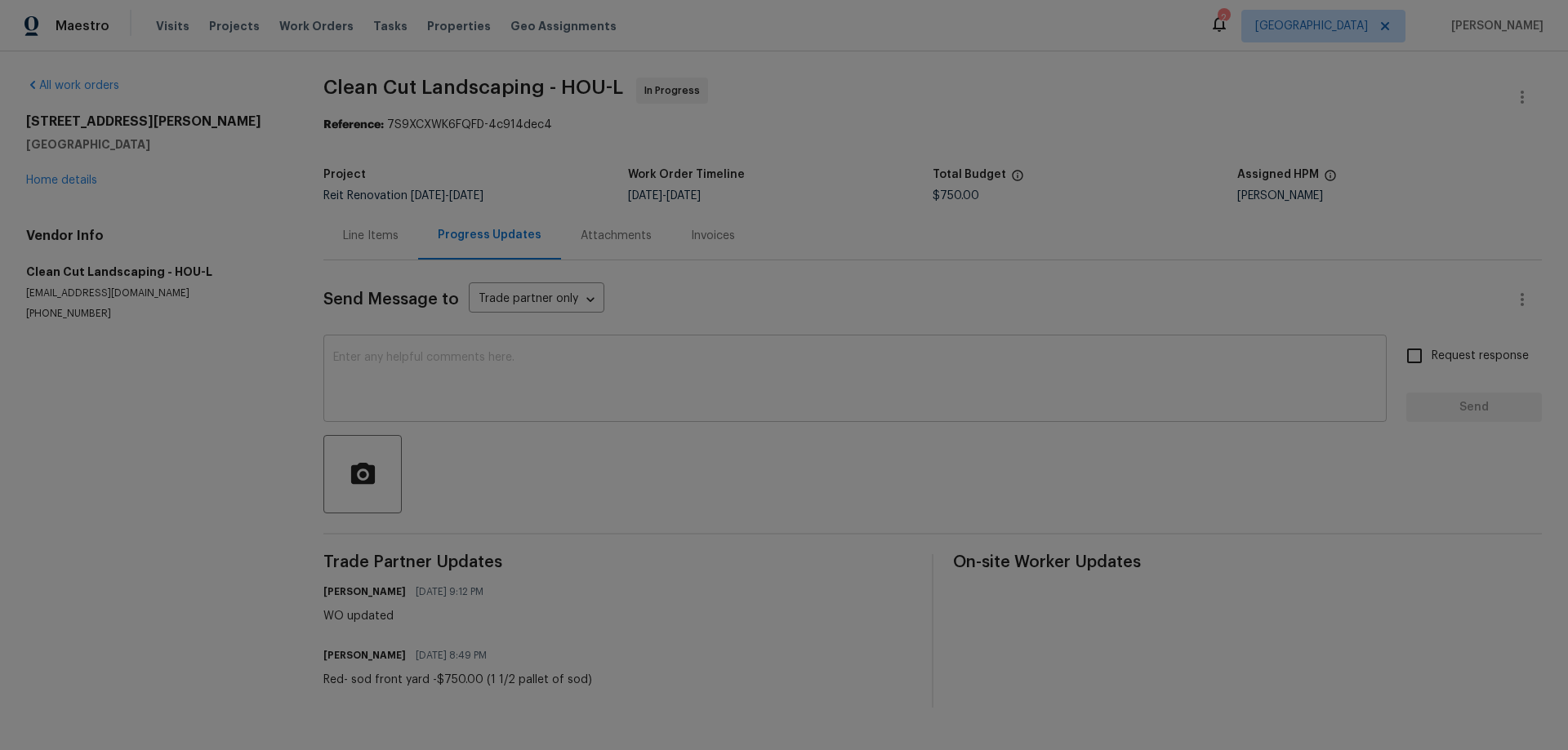
click at [529, 367] on textarea at bounding box center [854, 380] width 1044 height 57
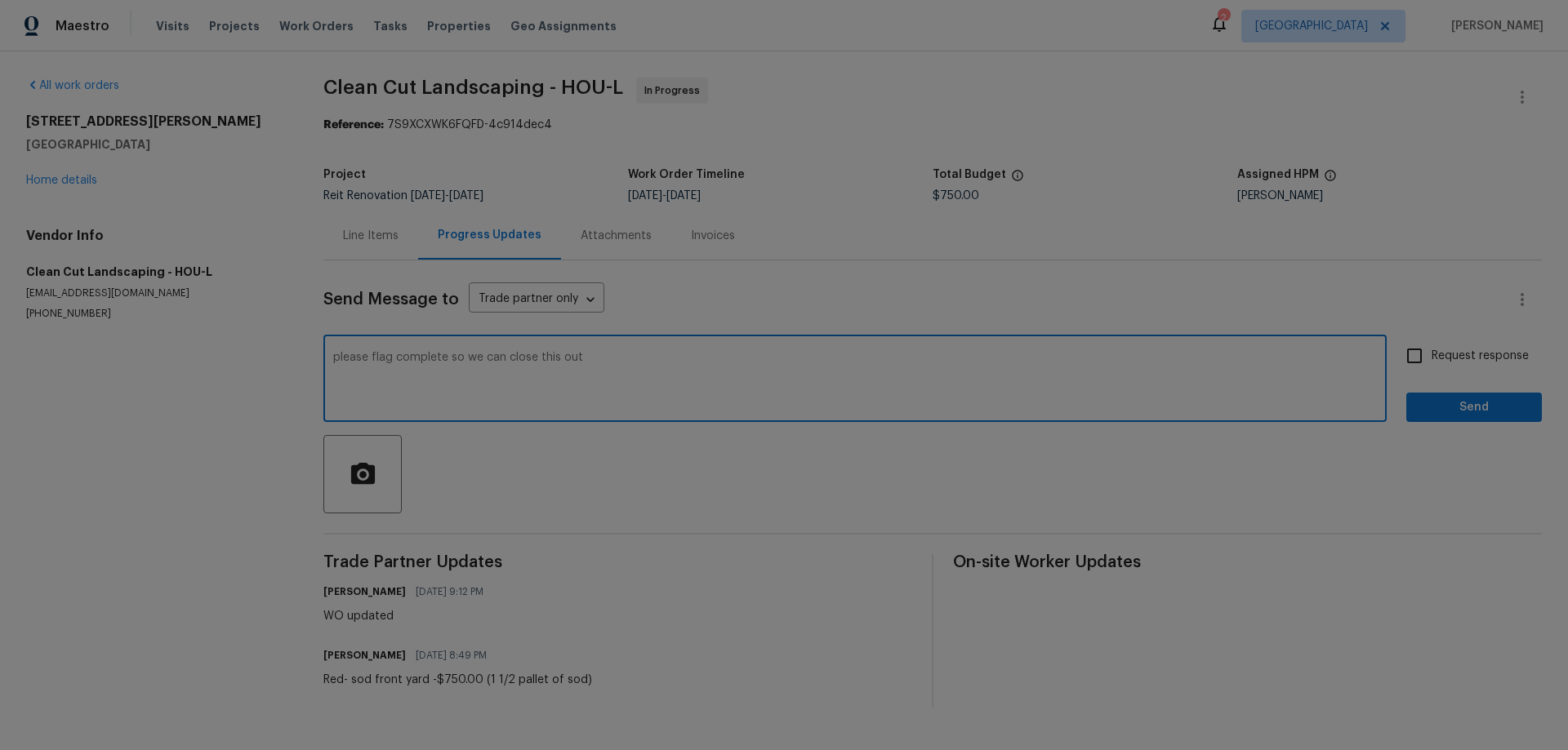
type textarea "please flag complete so we can close this out"
click at [1401, 358] on input "Request response" at bounding box center [1415, 356] width 34 height 34
checkbox input "true"
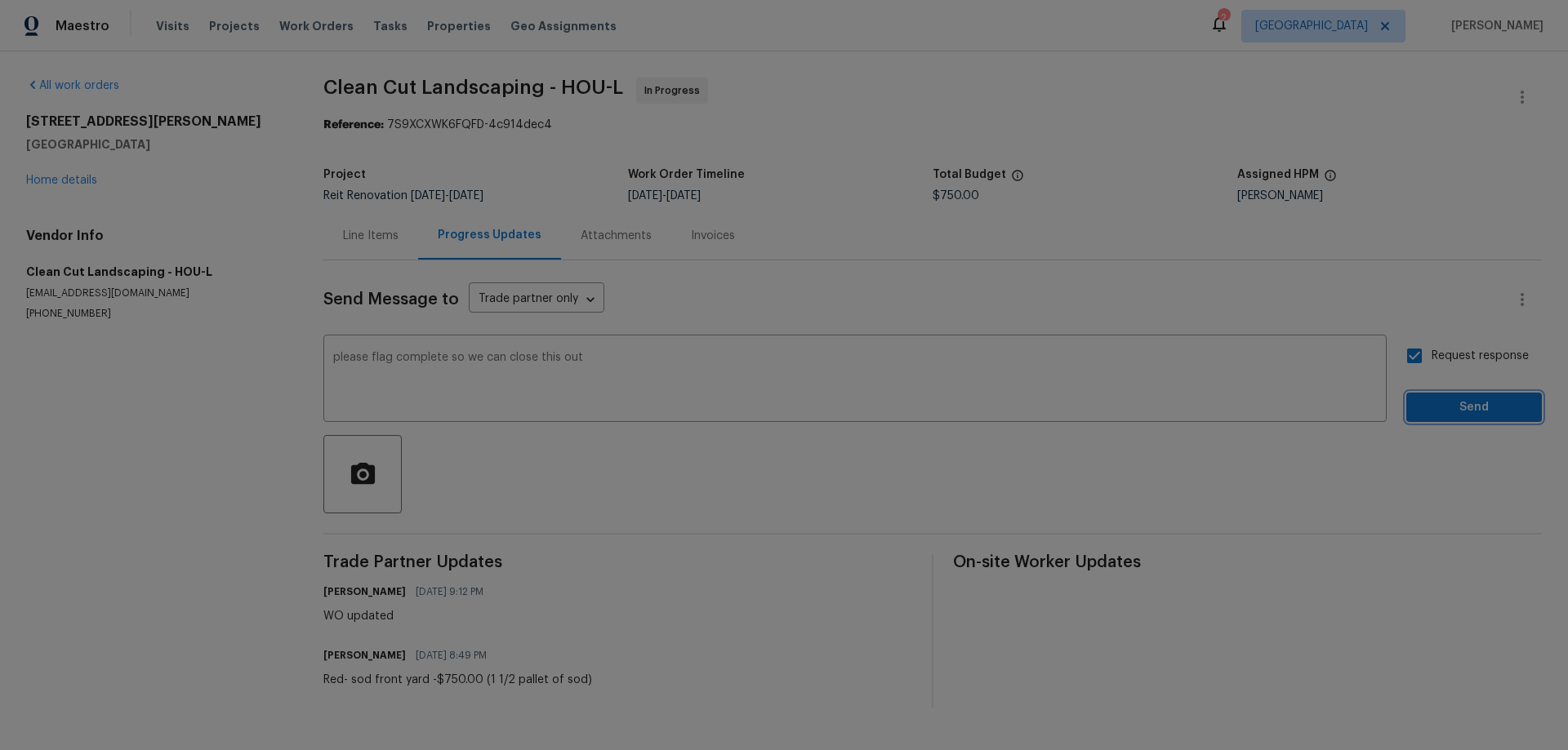
click at [1428, 415] on span "Send" at bounding box center [1474, 407] width 109 height 21
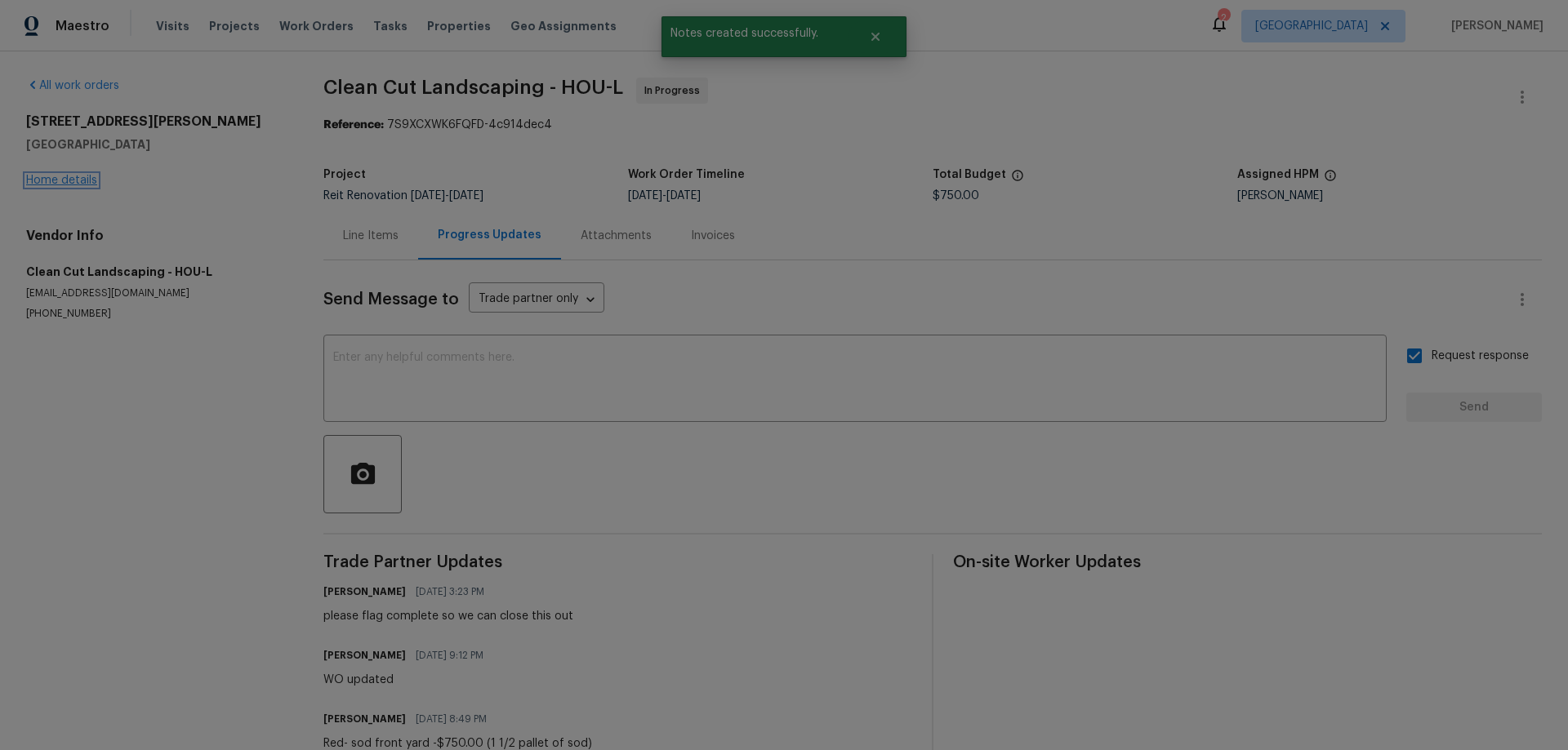
click at [86, 183] on link "Home details" at bounding box center [61, 180] width 71 height 12
